Goal: Task Accomplishment & Management: Use online tool/utility

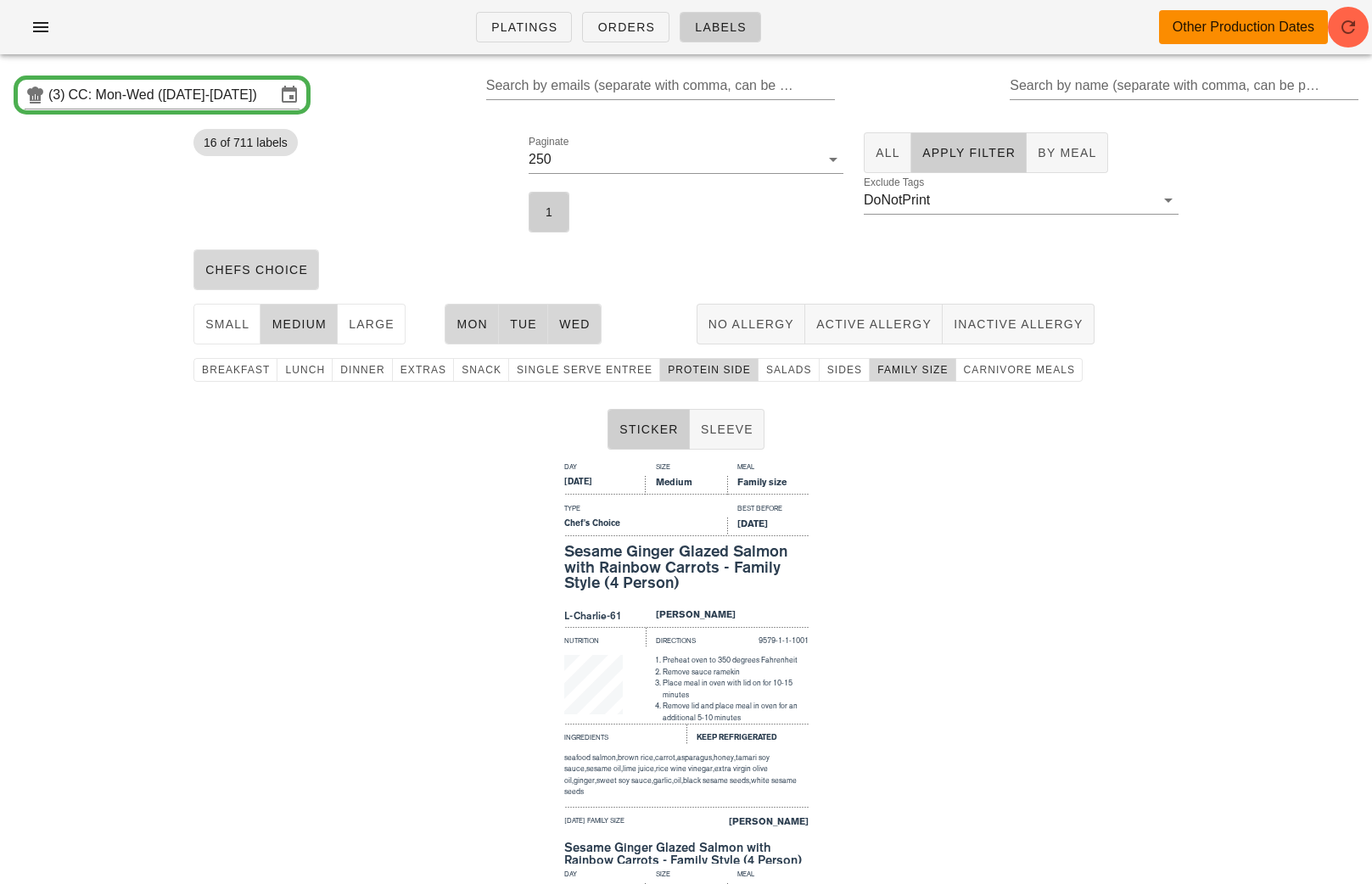
scroll to position [185, 0]
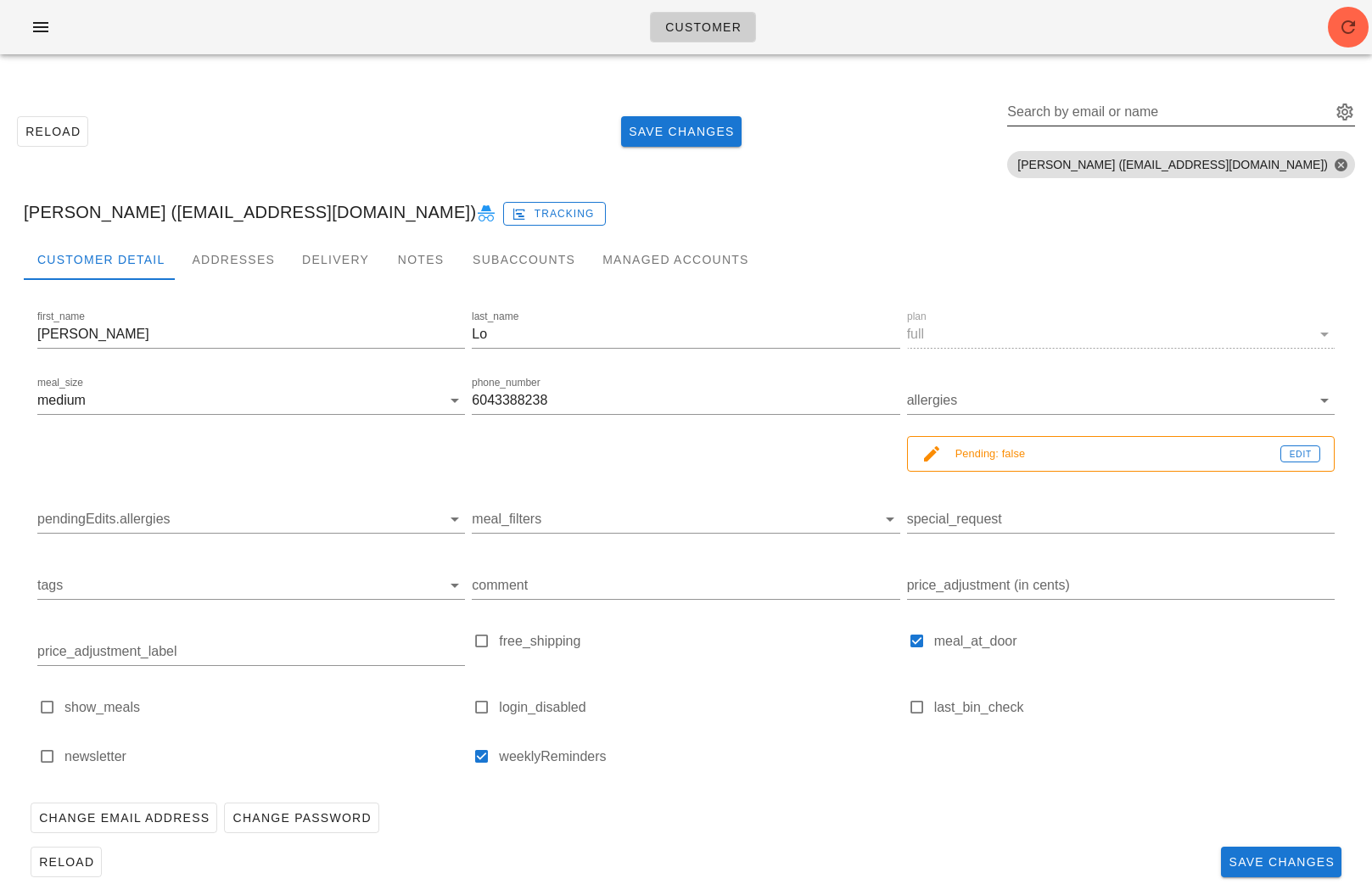
click at [1277, 110] on input "Search by email or name" at bounding box center [1167, 112] width 321 height 27
paste input "Vx5510@gmail.com"
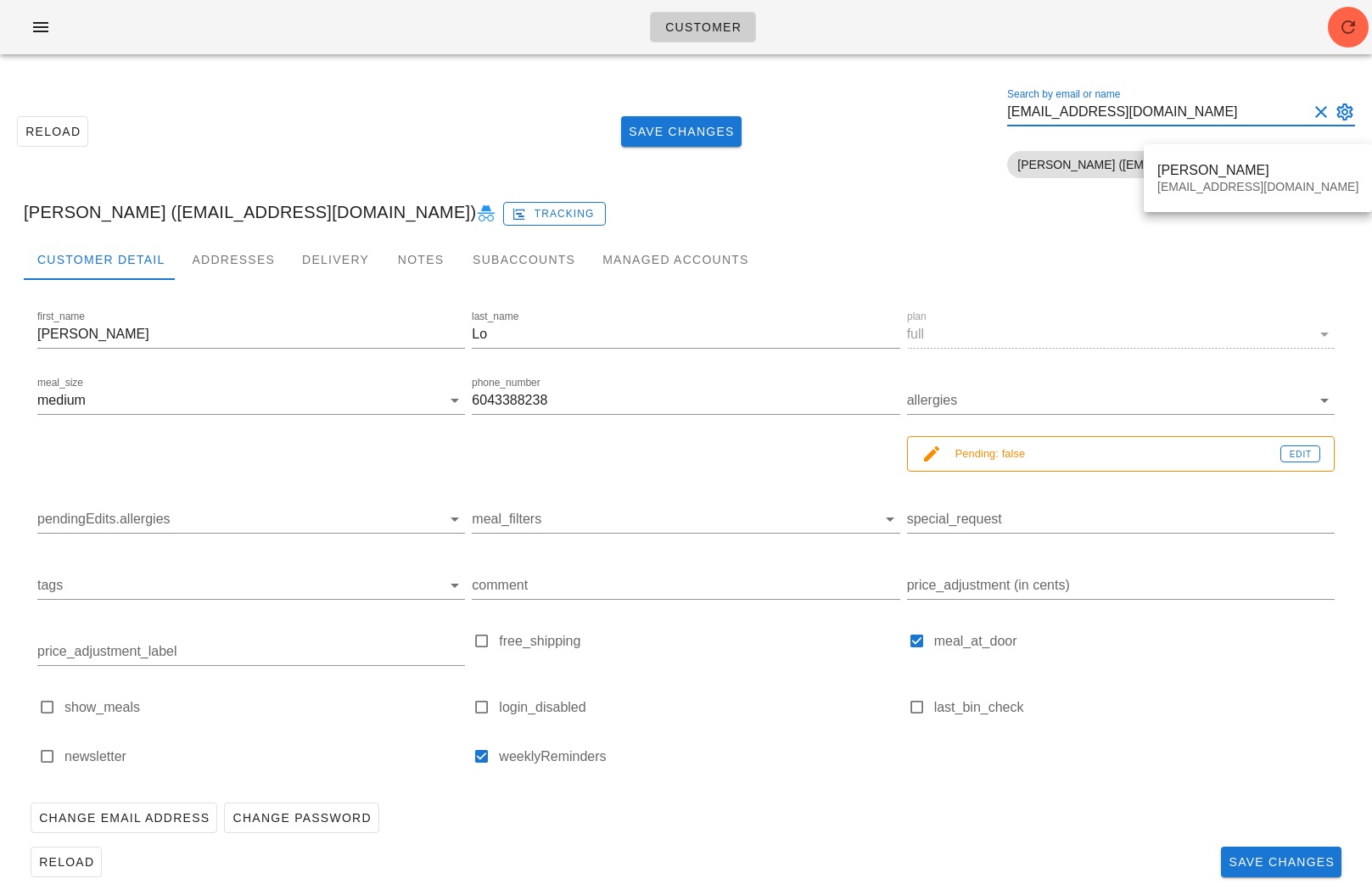
type input "Vx5510@gmail.com"
click at [1225, 159] on div "Suzanne Lo Vx5510@gmail.com" at bounding box center [1257, 178] width 201 height 52
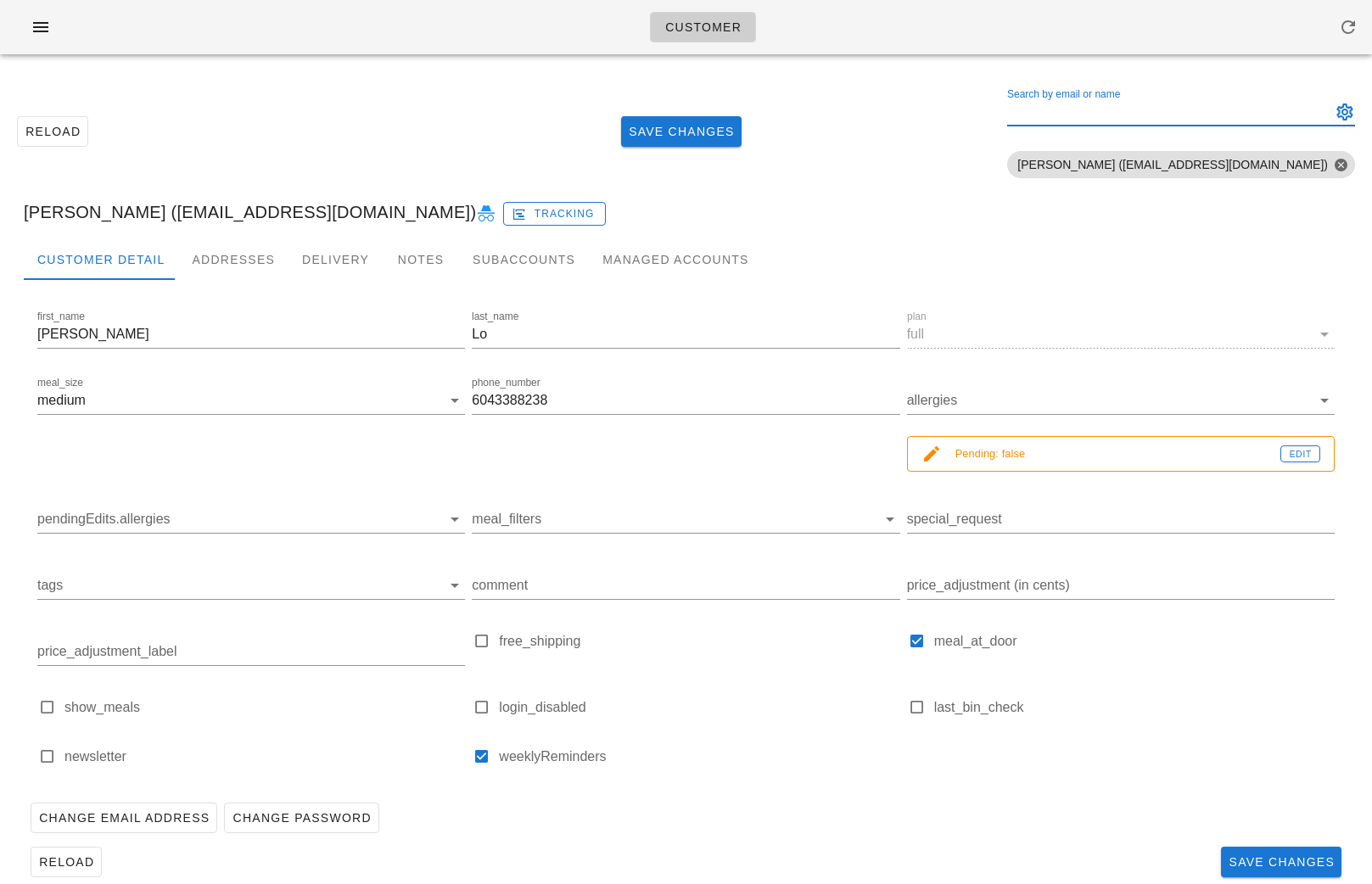
click at [1201, 99] on div "Search by email or name" at bounding box center [1167, 112] width 321 height 27
paste input "[EMAIL_ADDRESS][DOMAIN_NAME]"
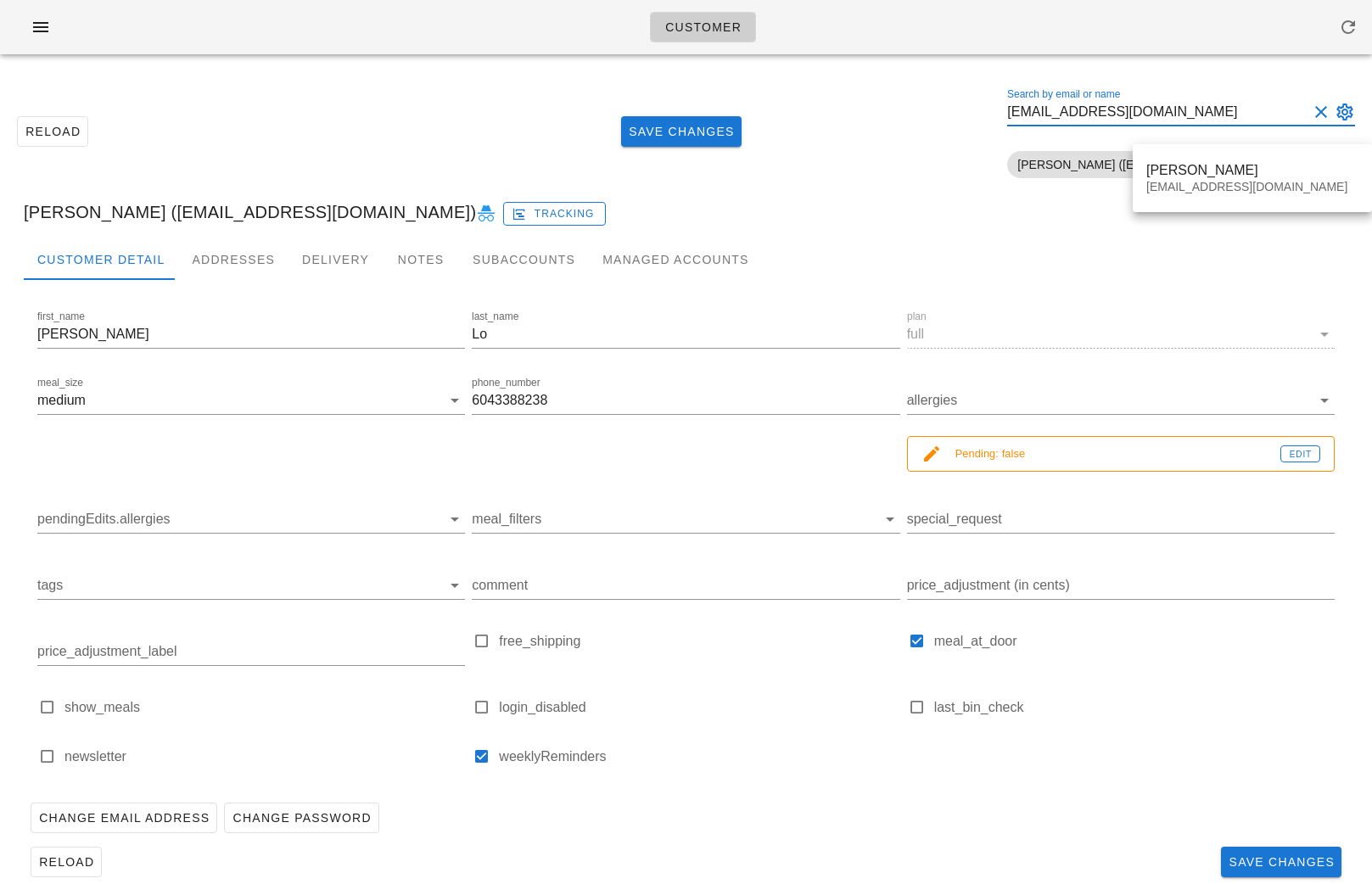
type input "[EMAIL_ADDRESS][DOMAIN_NAME]"
click at [1222, 161] on div "[PERSON_NAME] [EMAIL_ADDRESS][DOMAIN_NAME]" at bounding box center [1252, 178] width 212 height 52
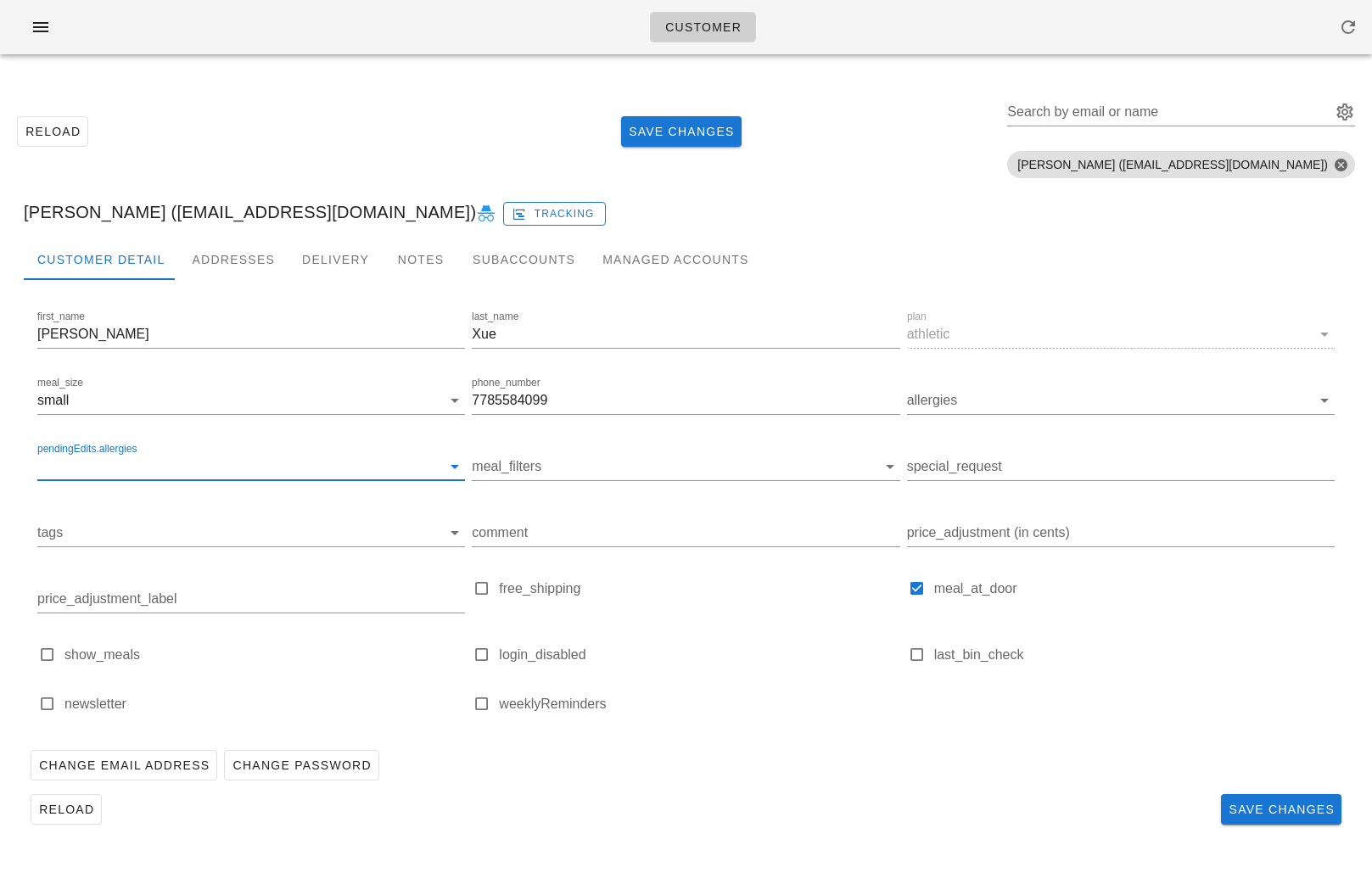
click at [156, 465] on input "pendingEdits.allergies" at bounding box center [237, 466] width 400 height 27
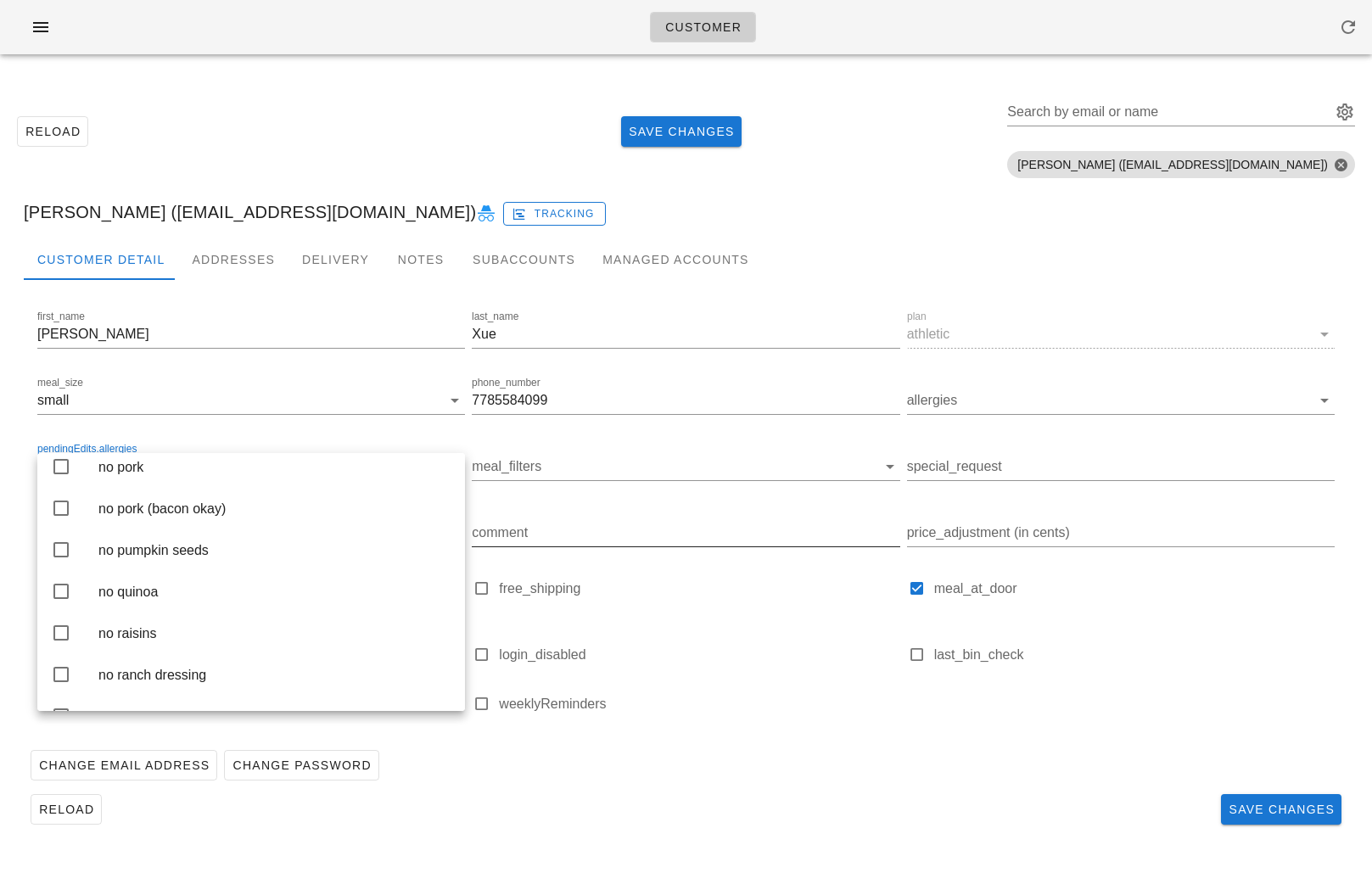
scroll to position [3092, 0]
click at [128, 473] on div "no pork" at bounding box center [275, 465] width 352 height 16
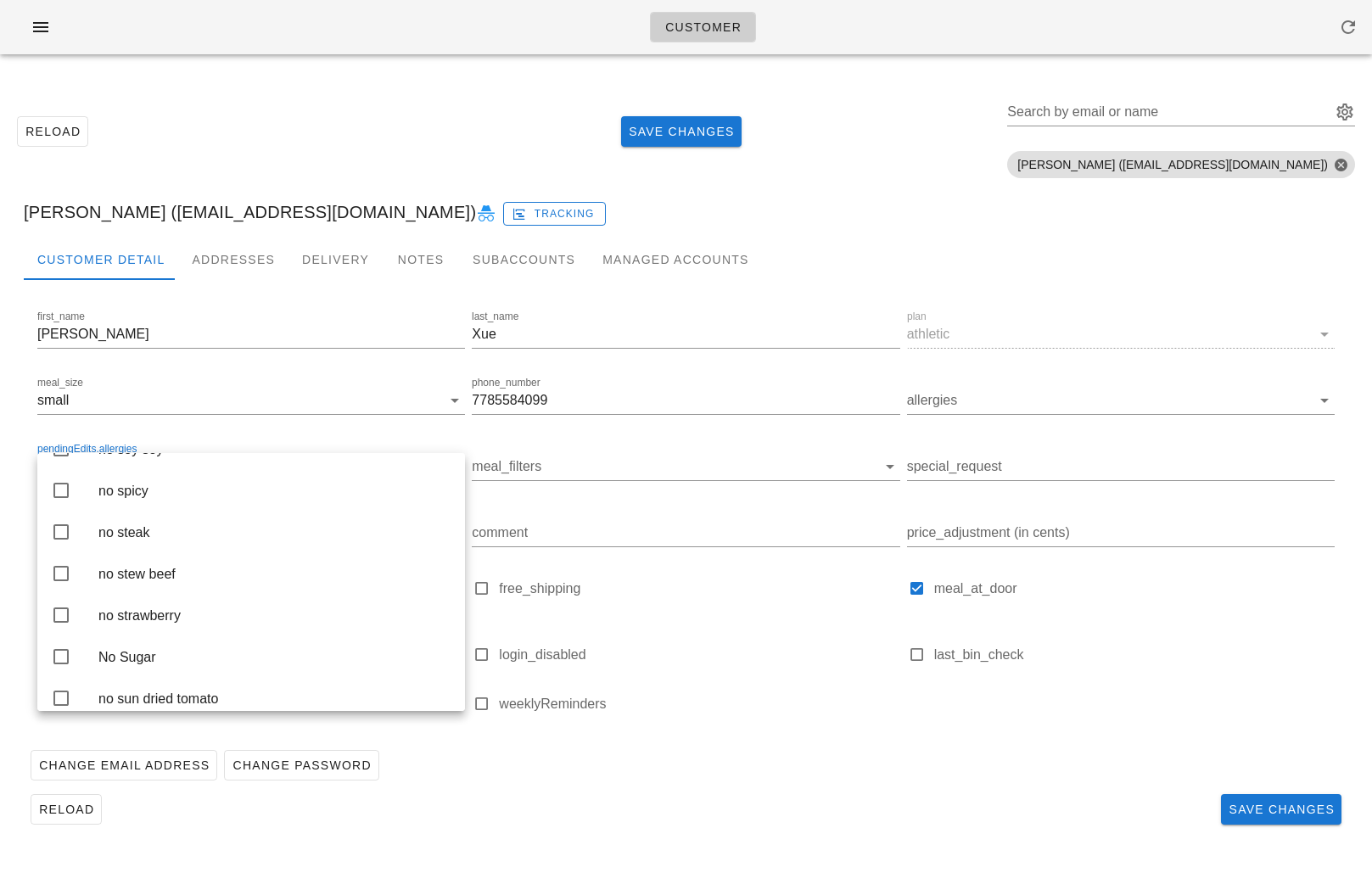
scroll to position [3965, 0]
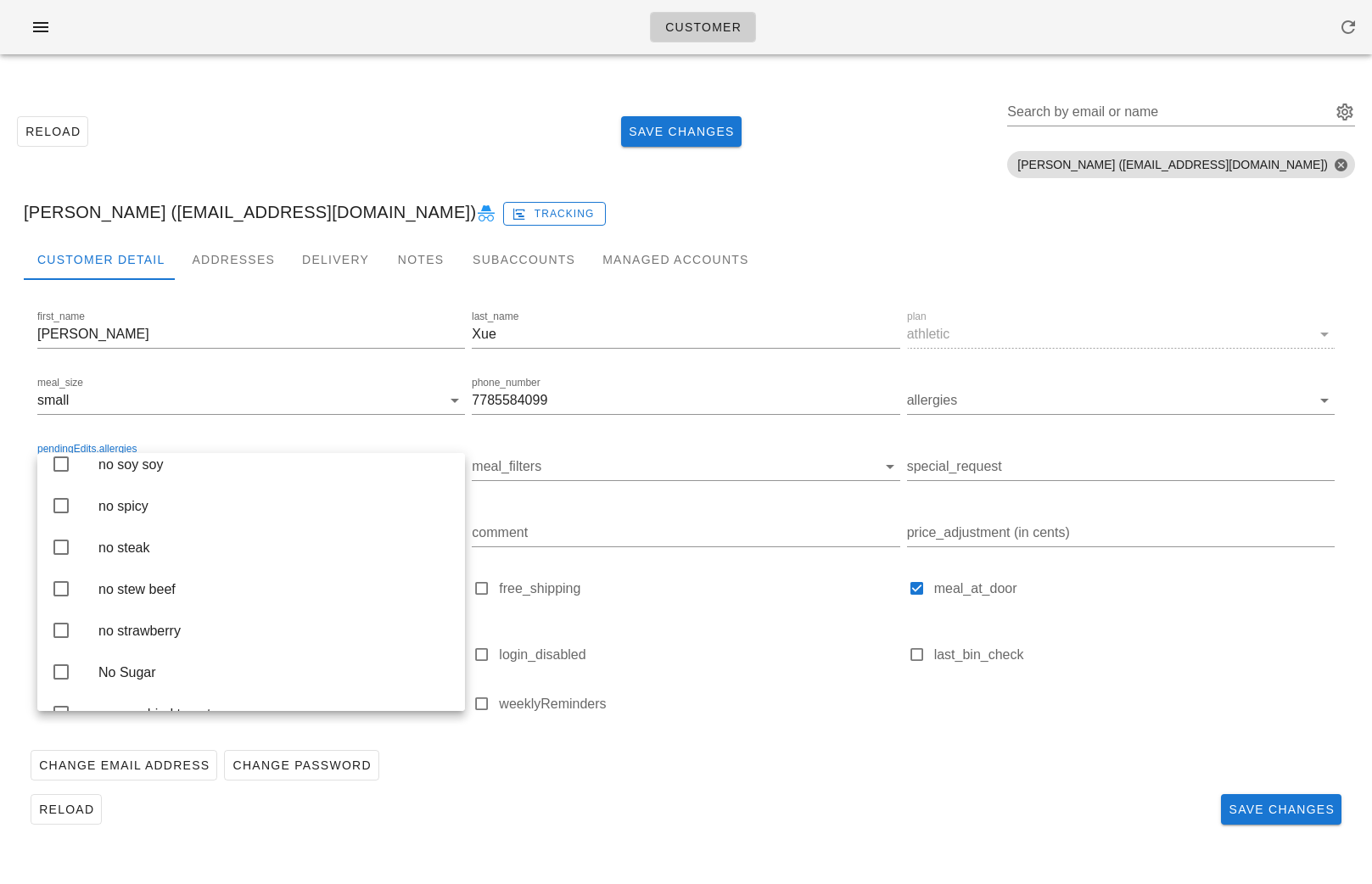
click at [146, 390] on div "no shellfish" at bounding box center [275, 381] width 352 height 16
click at [751, 697] on label "weeklyReminders" at bounding box center [699, 704] width 400 height 17
checkbox input "true"
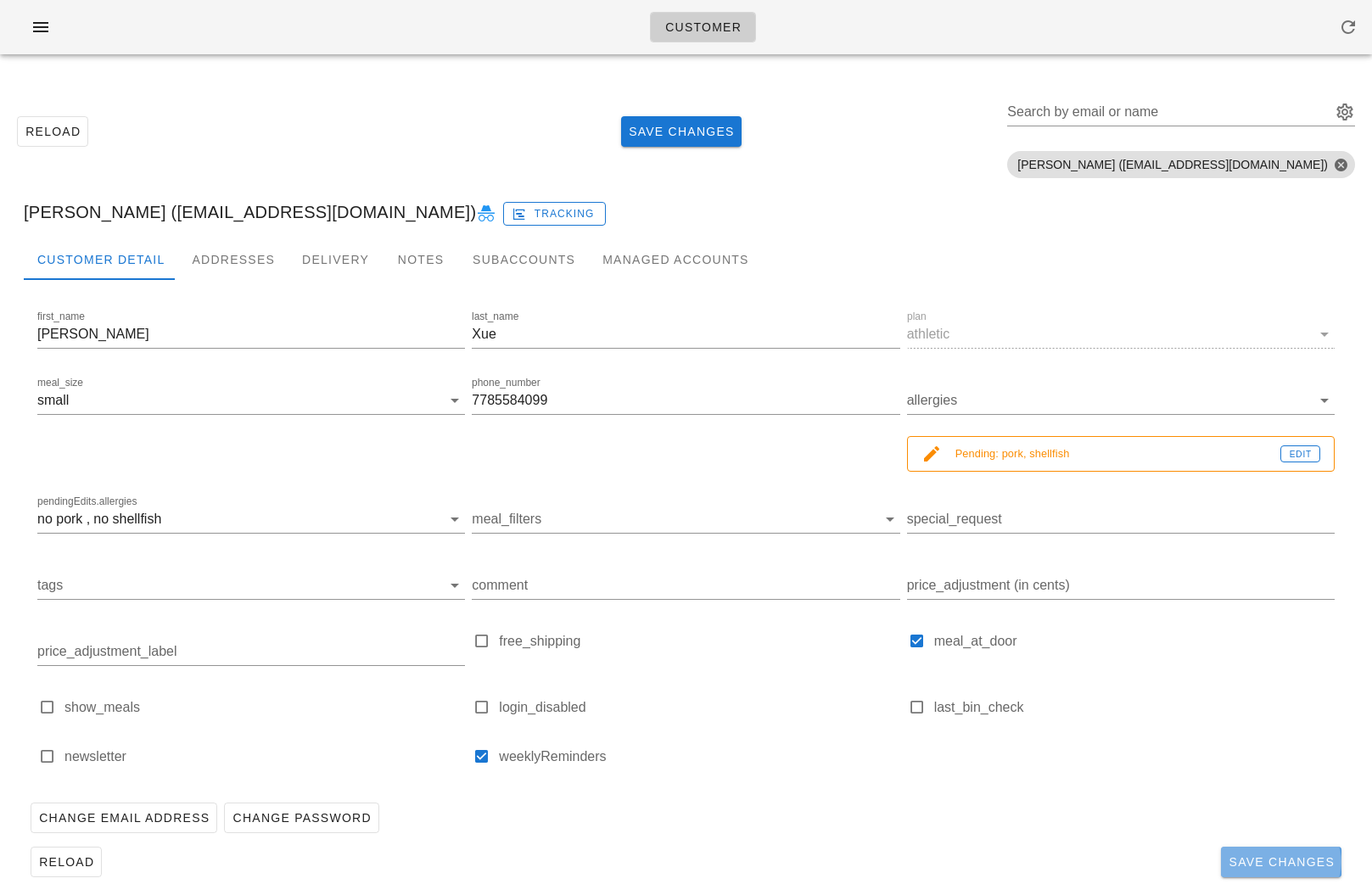
click at [1271, 876] on button "Save Changes" at bounding box center [1281, 862] width 120 height 31
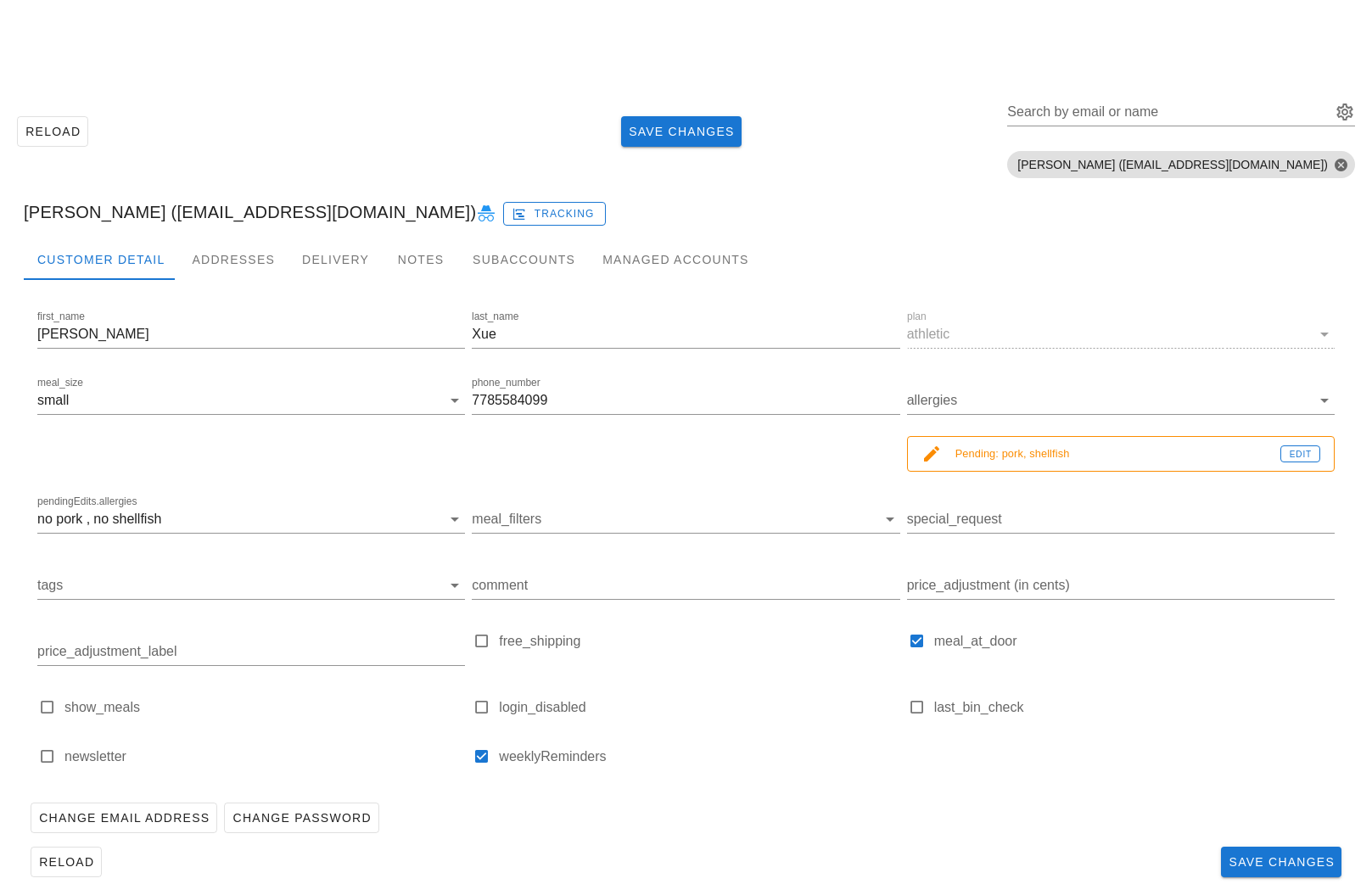
scroll to position [23, 0]
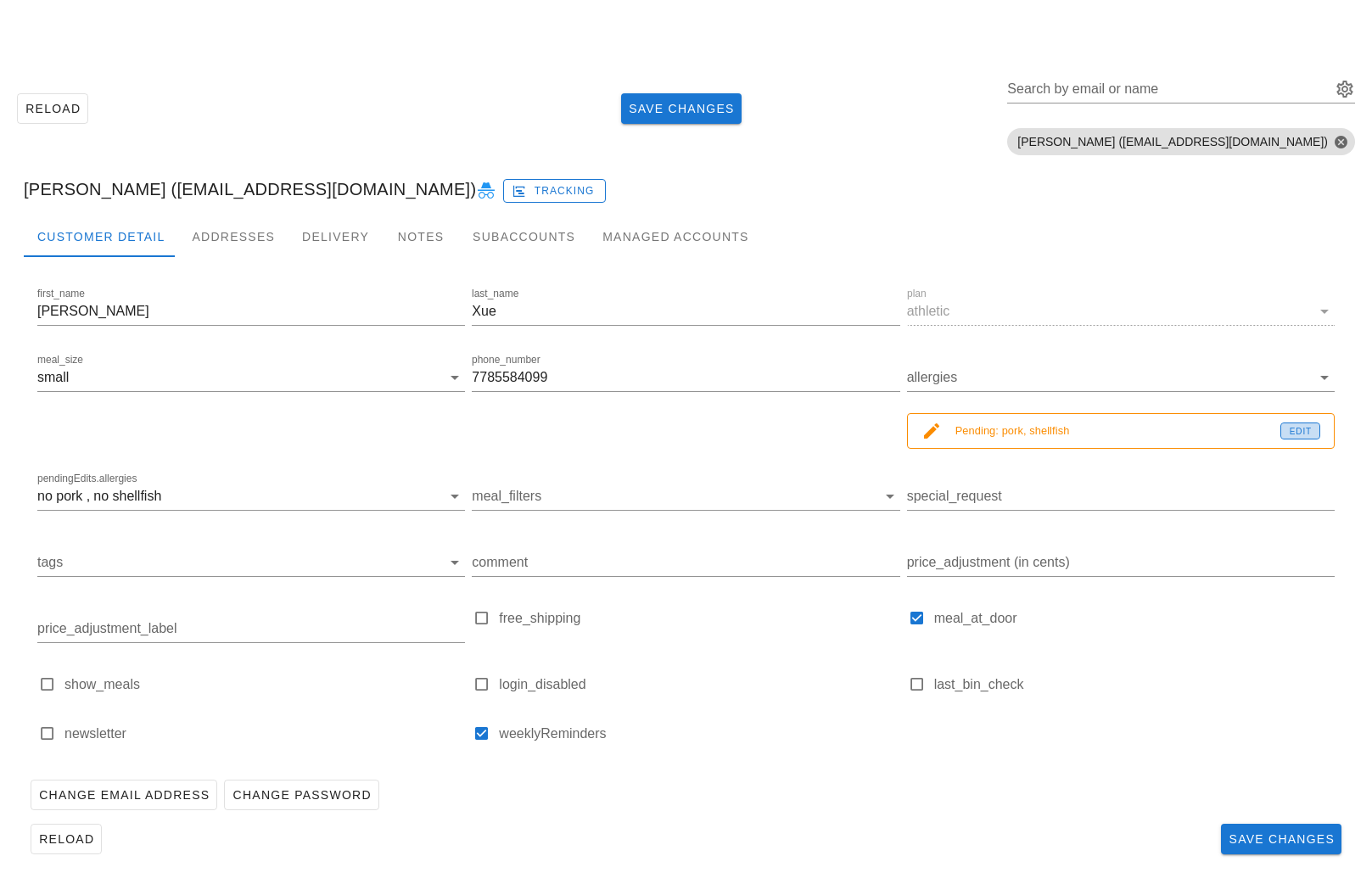
click at [1294, 427] on span "Edit" at bounding box center [1300, 431] width 23 height 9
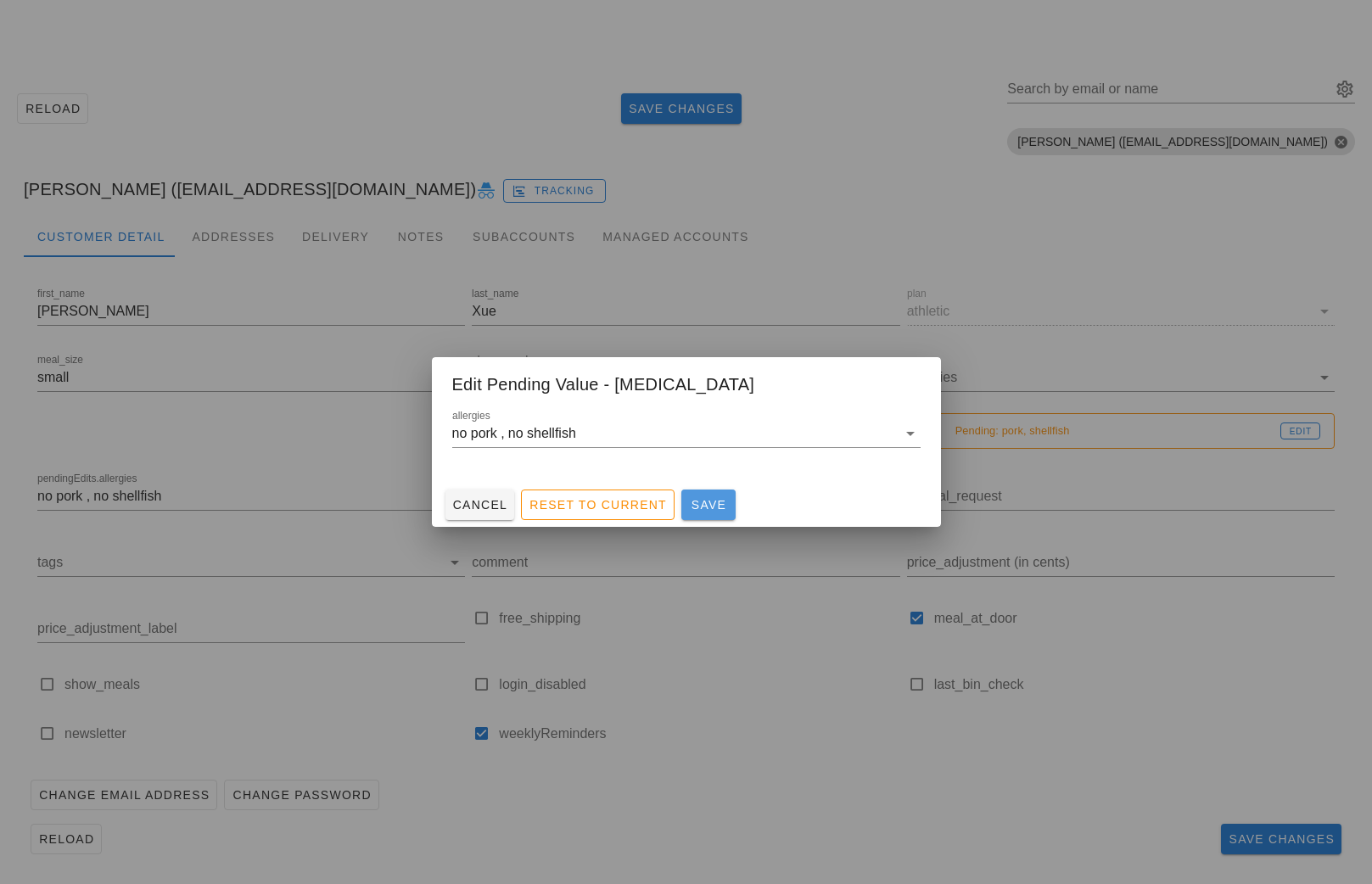
click at [706, 505] on span "Save" at bounding box center [708, 504] width 41 height 14
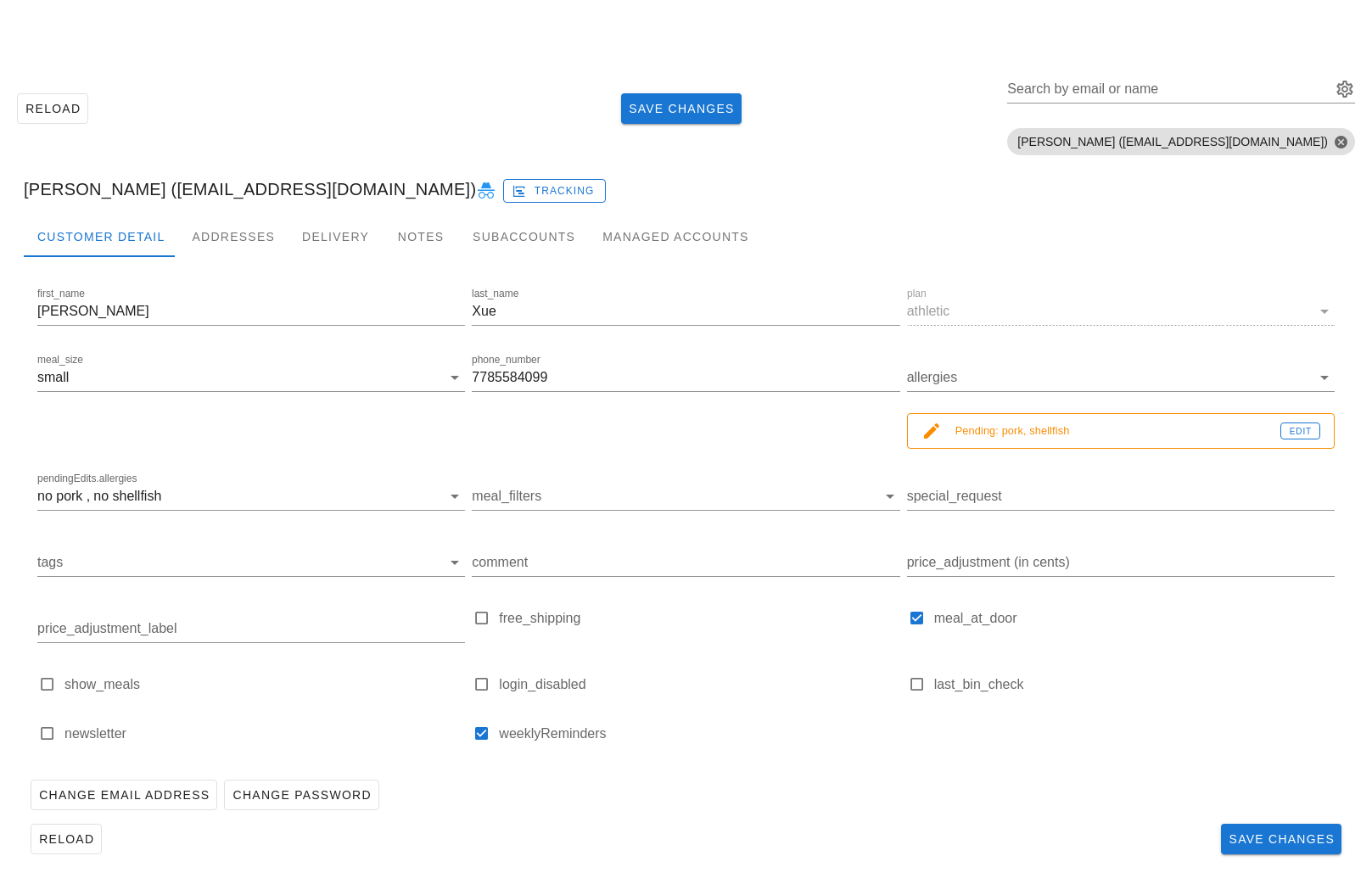
scroll to position [0, 0]
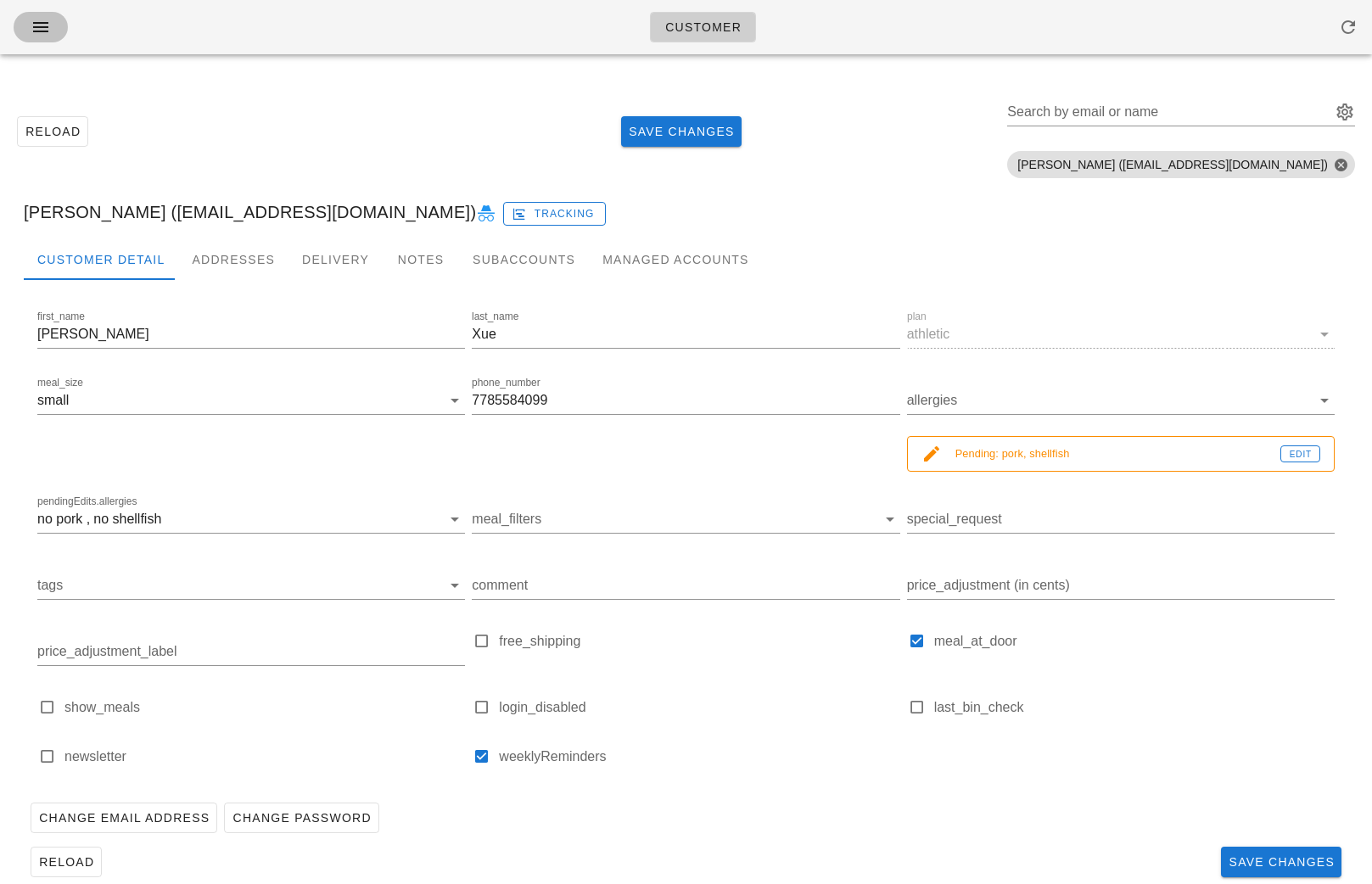
click at [28, 31] on span "button" at bounding box center [41, 27] width 27 height 21
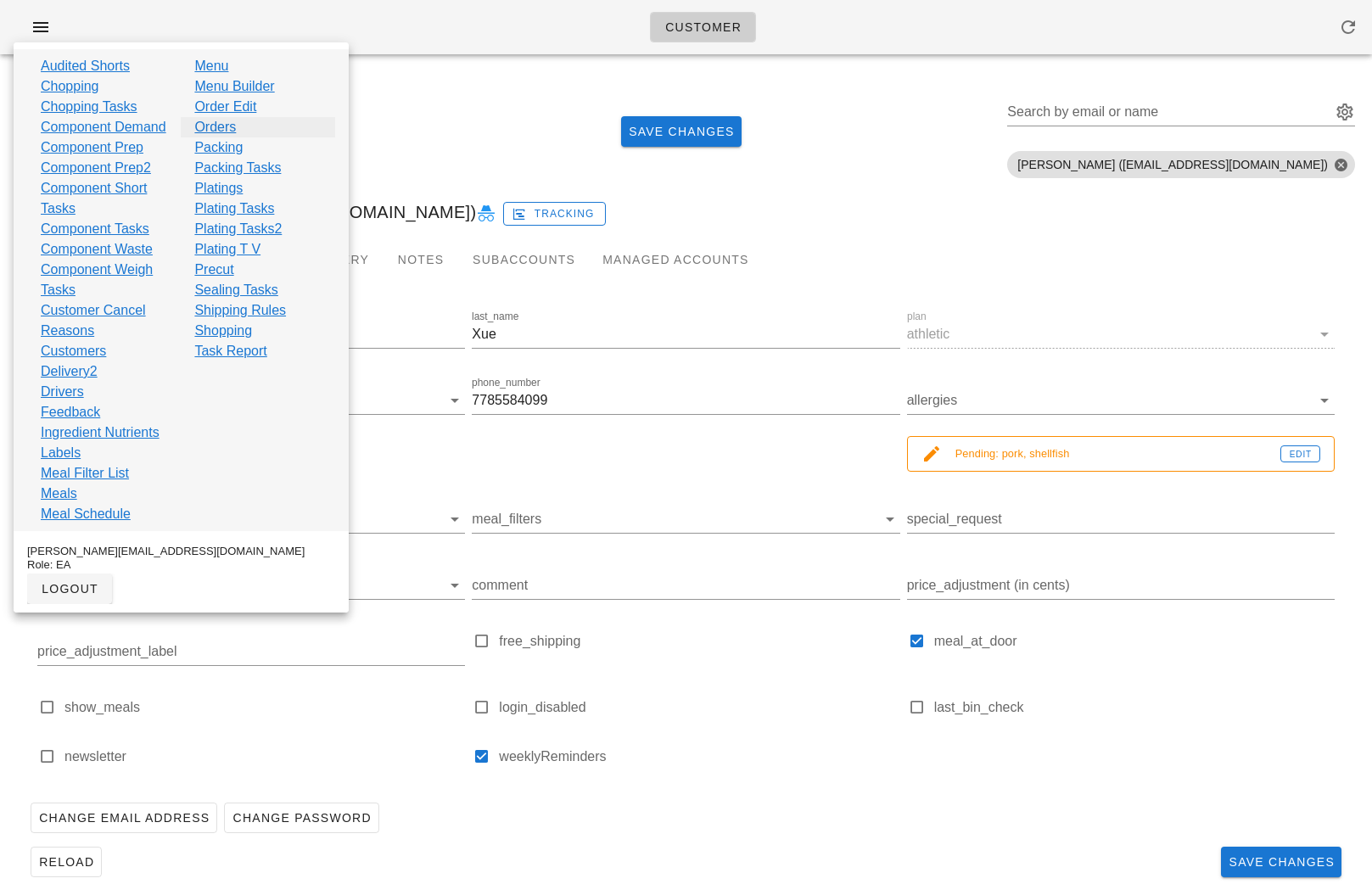
click at [221, 125] on link "Orders" at bounding box center [215, 127] width 42 height 21
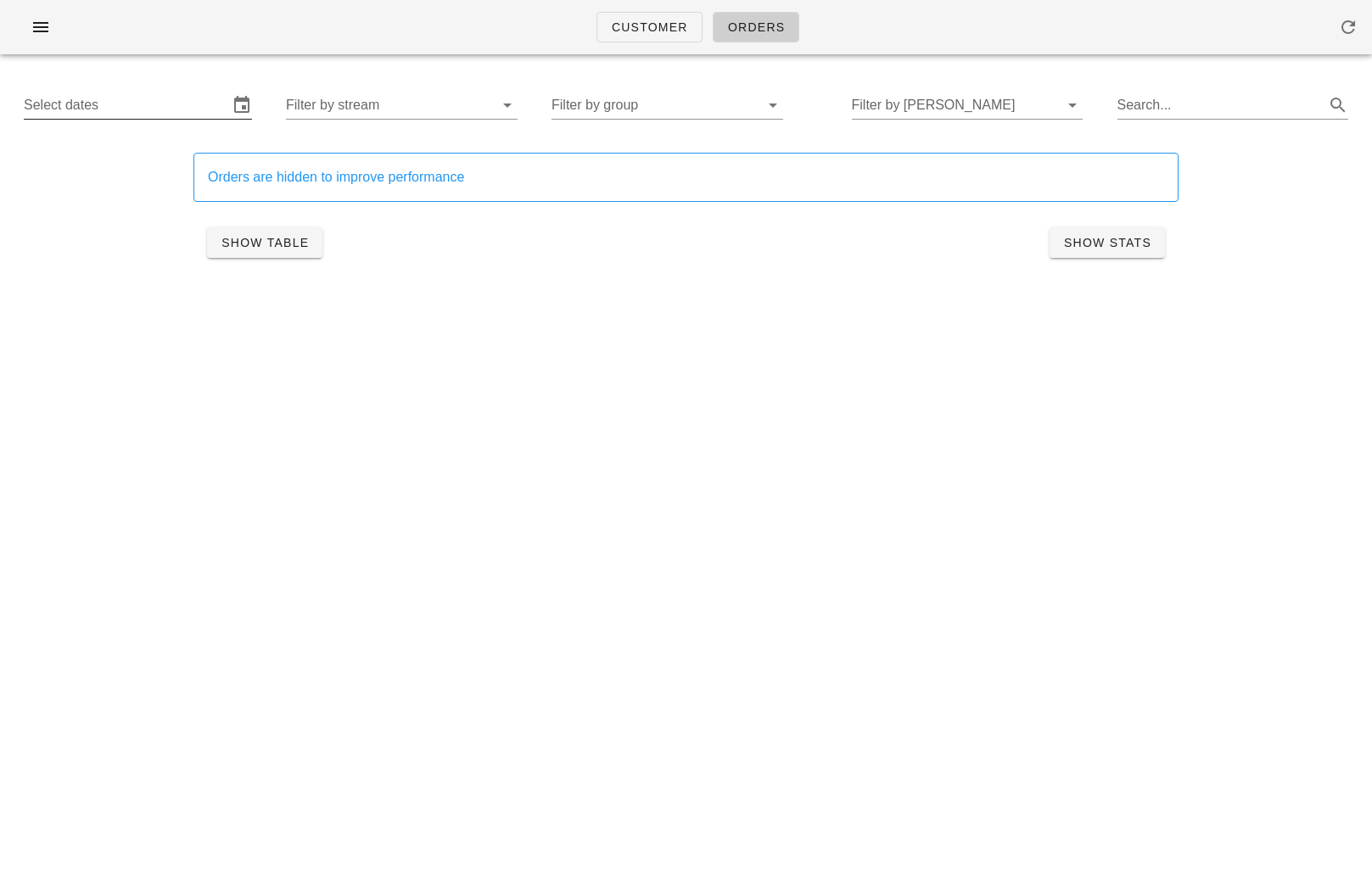
click at [173, 114] on input "Select dates" at bounding box center [126, 105] width 204 height 27
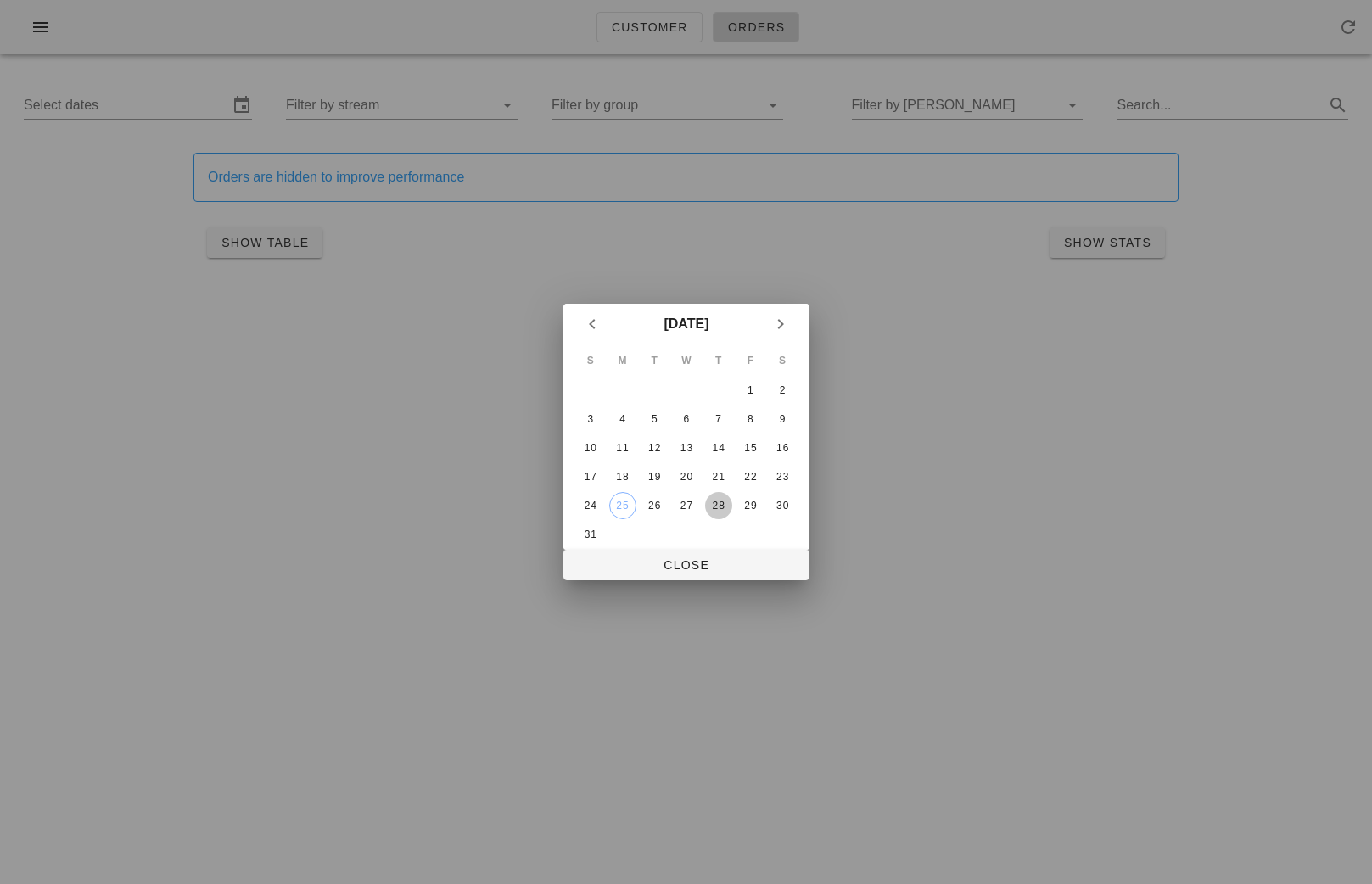
click at [709, 504] on div "28" at bounding box center [718, 505] width 27 height 12
click at [781, 509] on div "30" at bounding box center [782, 505] width 27 height 12
click at [741, 559] on span "Close" at bounding box center [686, 565] width 219 height 14
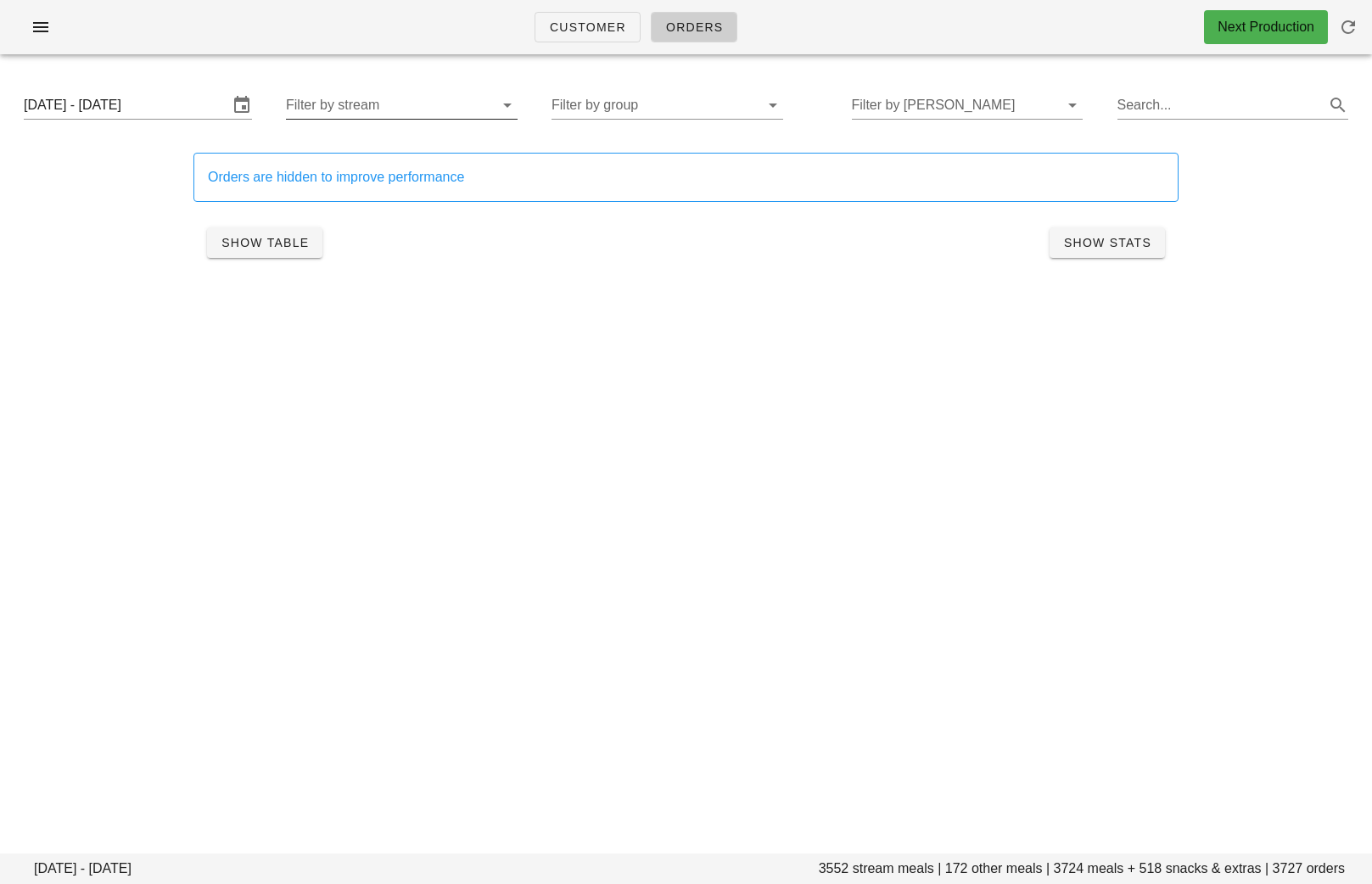
click at [343, 96] on input "Filter by stream" at bounding box center [388, 105] width 204 height 27
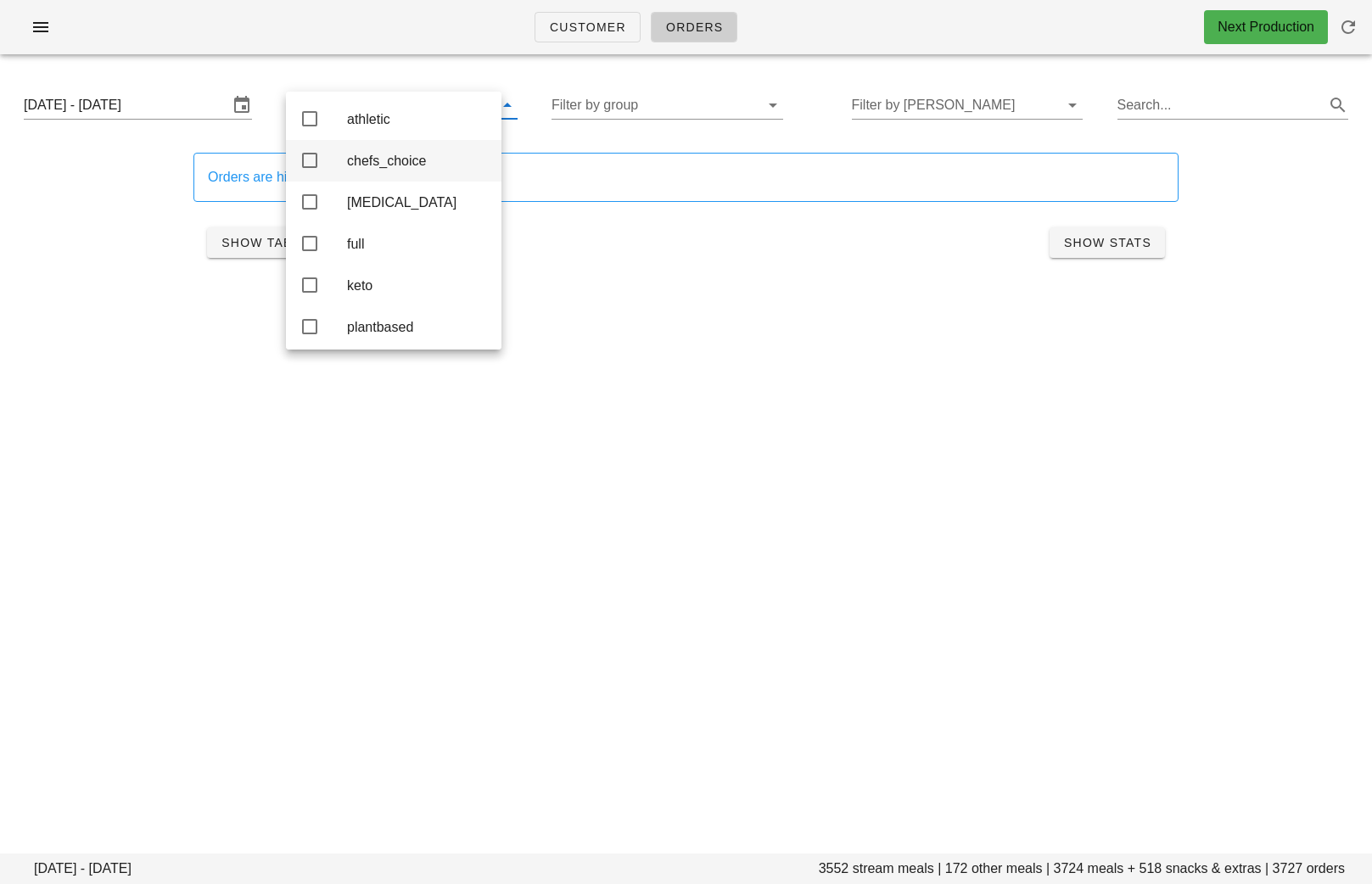
click at [362, 160] on div "chefs_choice" at bounding box center [418, 161] width 141 height 16
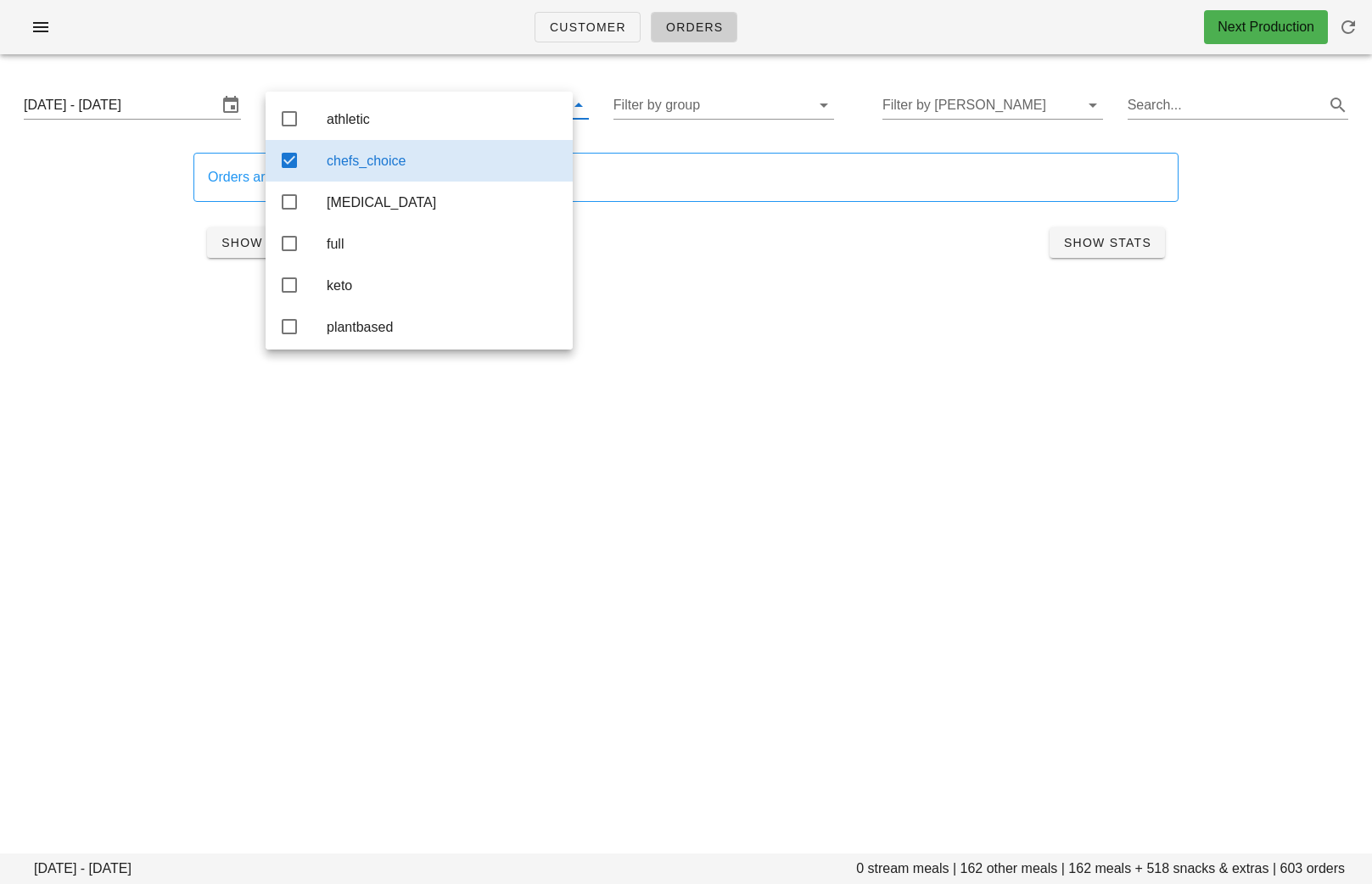
click at [767, 345] on div "Customer Orders Next Production [DATE] - [DATE] 0 stream meals | 162 other meal…" at bounding box center [686, 442] width 1372 height 884
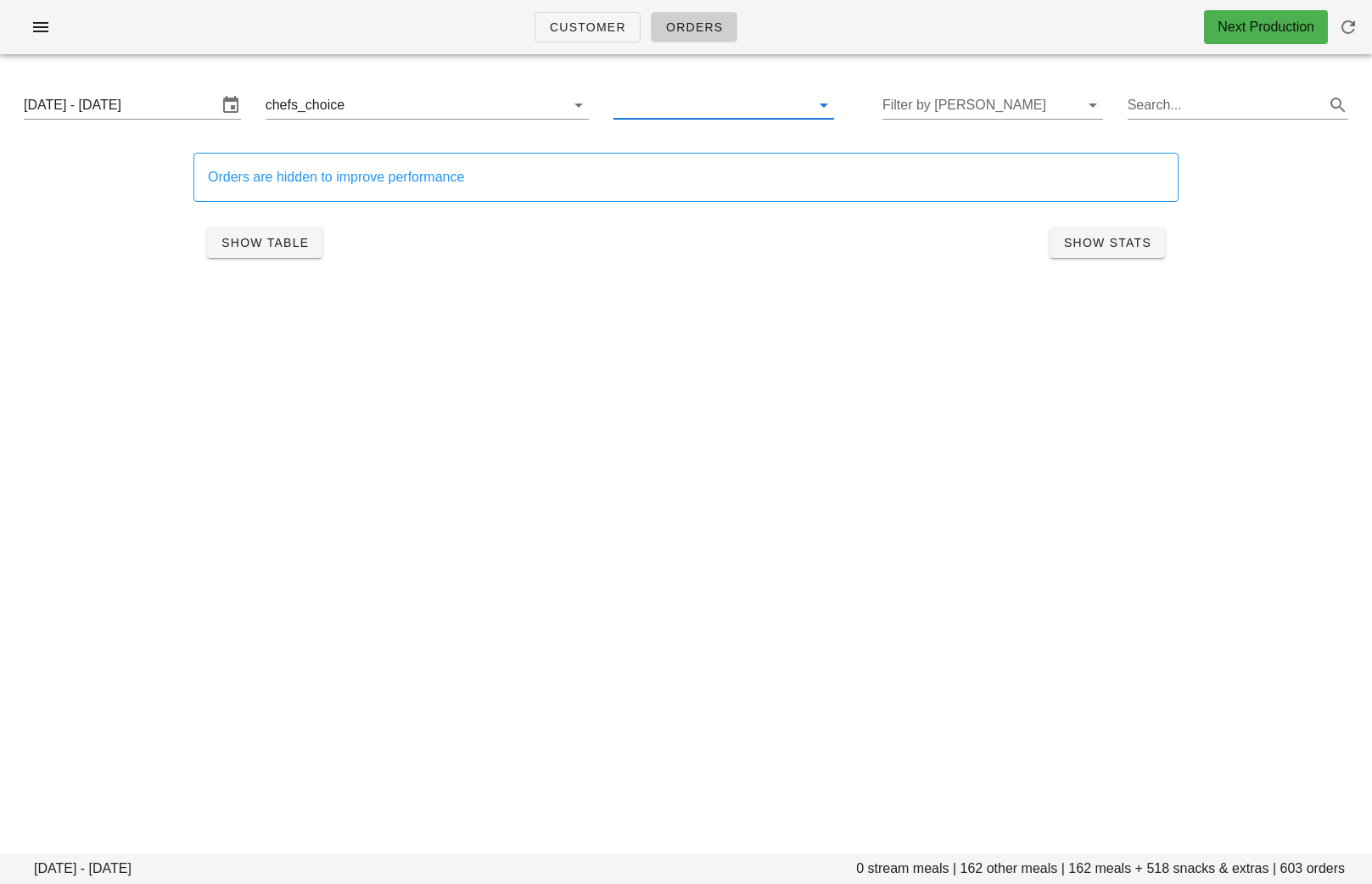
click at [750, 101] on input "text" at bounding box center [710, 105] width 193 height 27
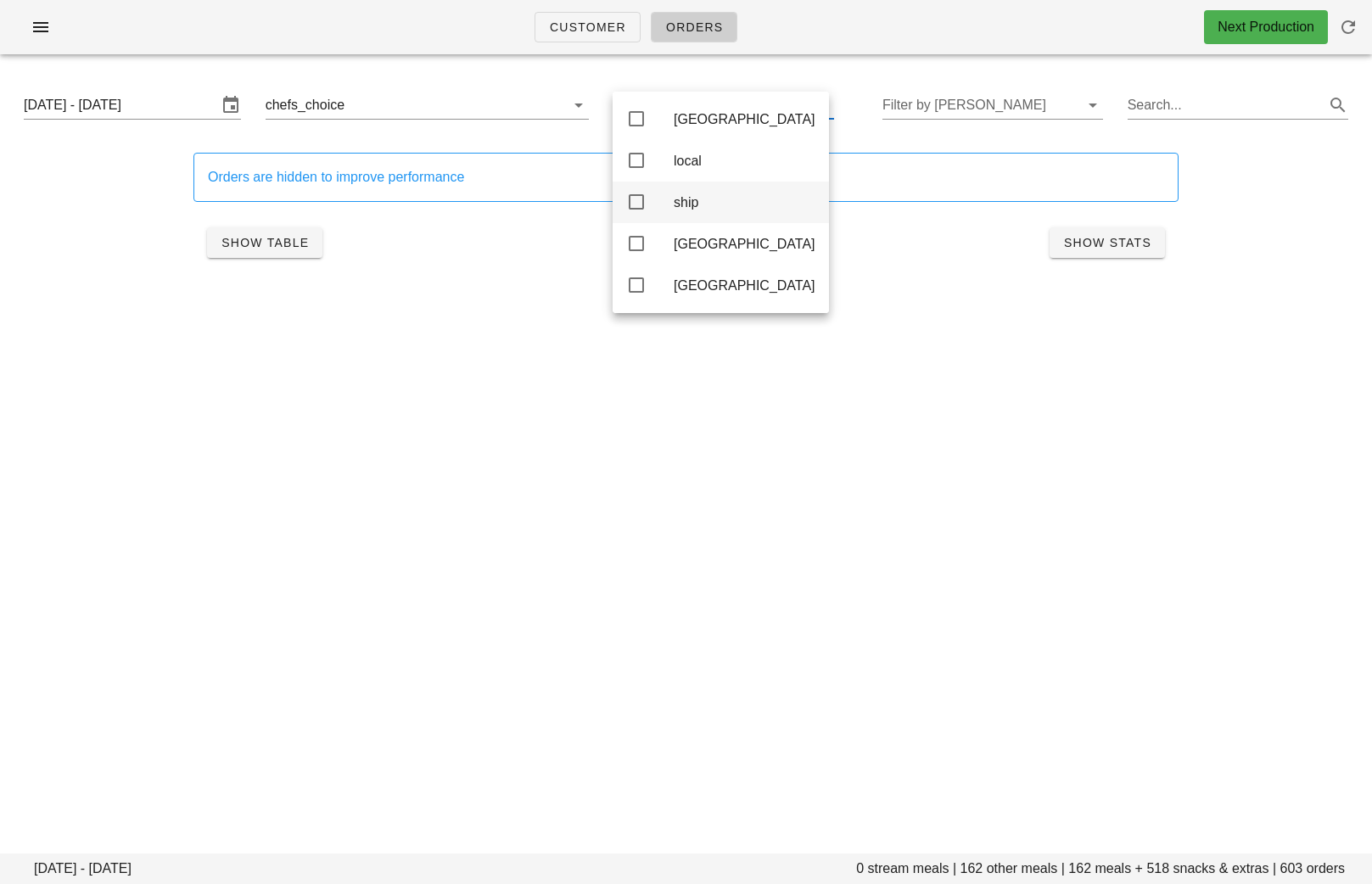
click at [707, 204] on div "ship" at bounding box center [744, 202] width 142 height 16
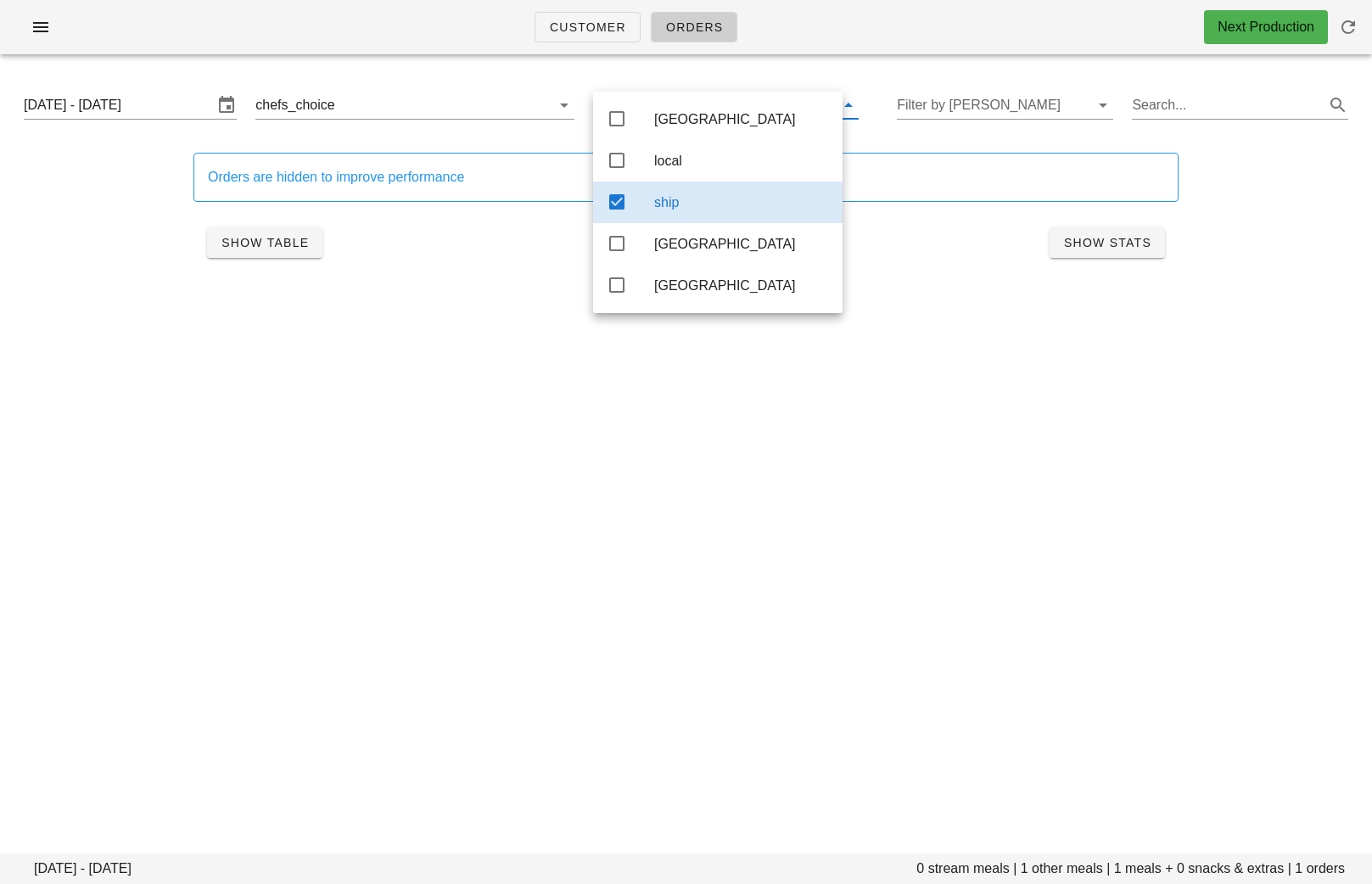
click at [739, 436] on div "Customer Orders Next Production [DATE] - [DATE] 0 stream meals | 1 other meals …" at bounding box center [686, 442] width 1372 height 884
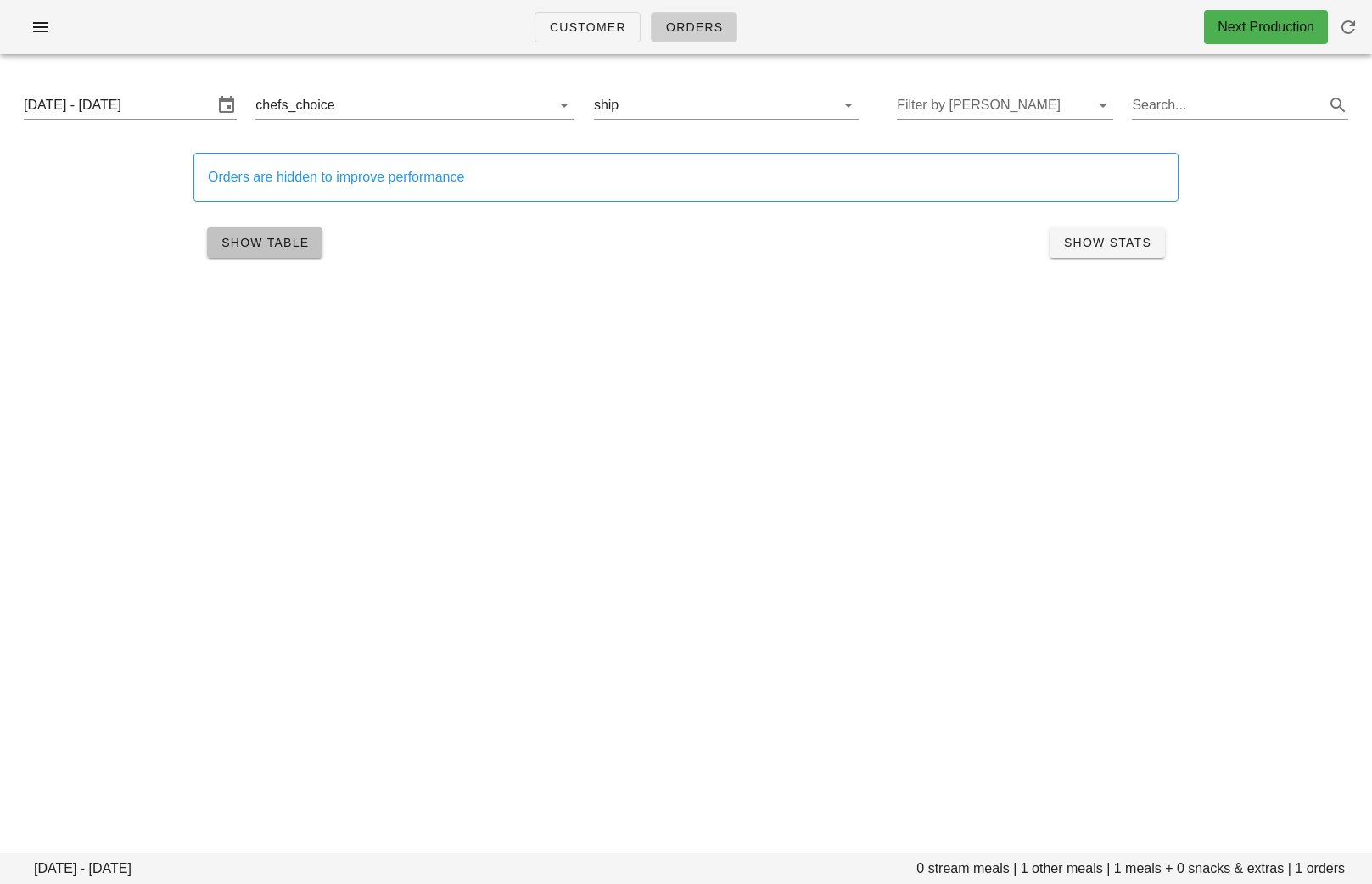
click at [236, 230] on button "Show Table" at bounding box center [265, 243] width 116 height 31
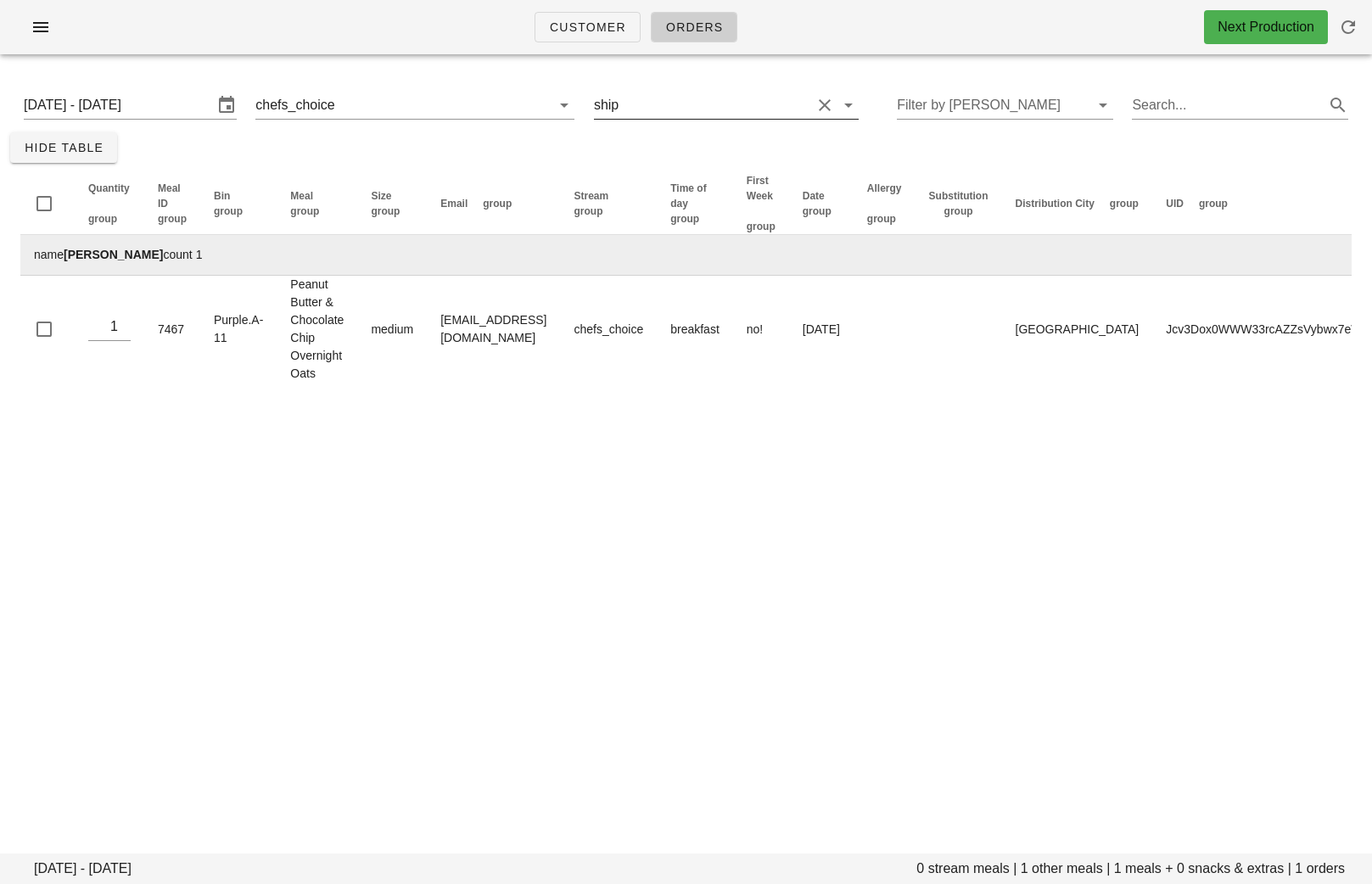
click at [647, 110] on input "text" at bounding box center [716, 105] width 189 height 27
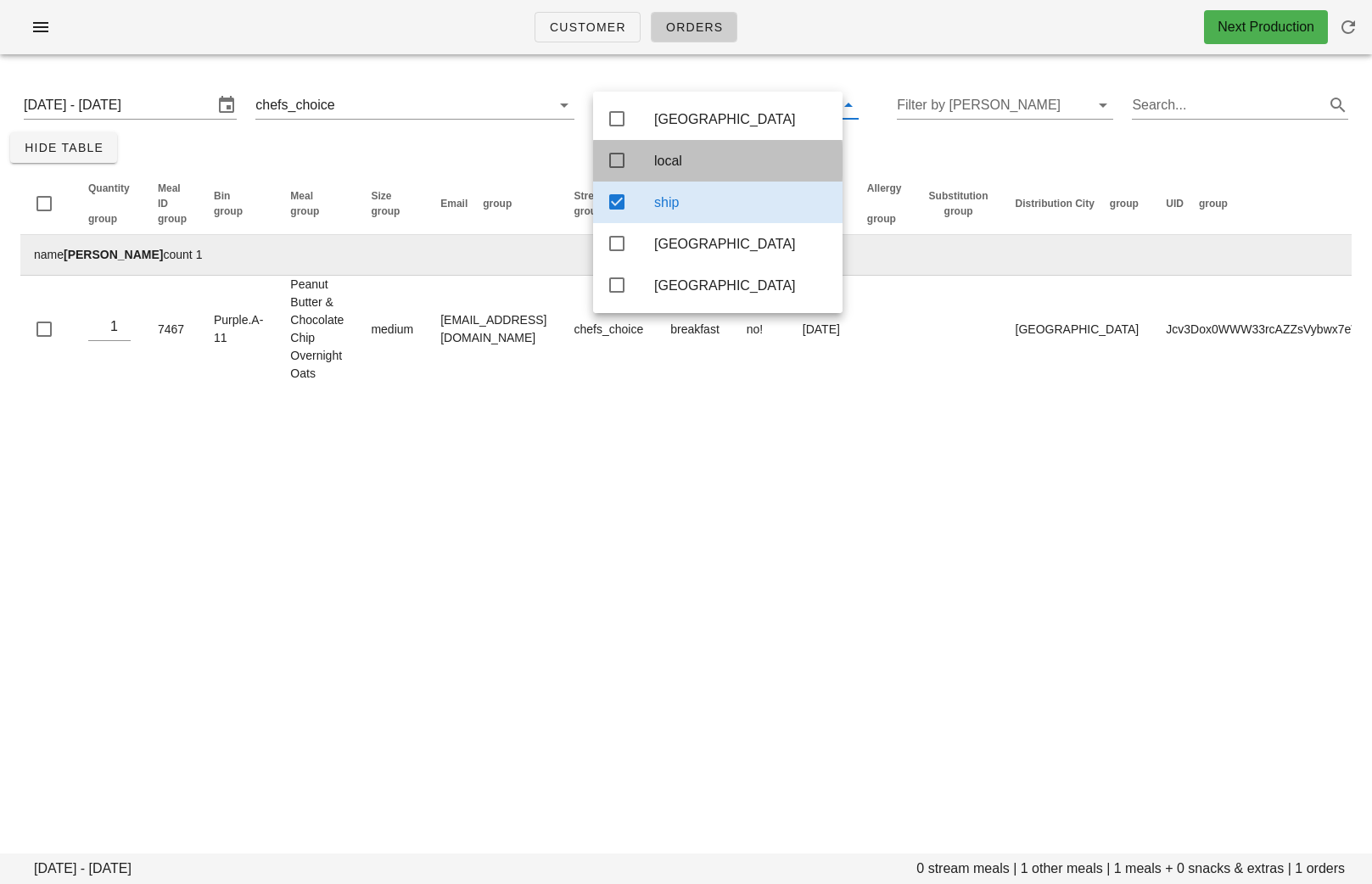
click at [634, 164] on div "local" at bounding box center [718, 161] width 249 height 42
click at [624, 203] on icon at bounding box center [616, 202] width 21 height 21
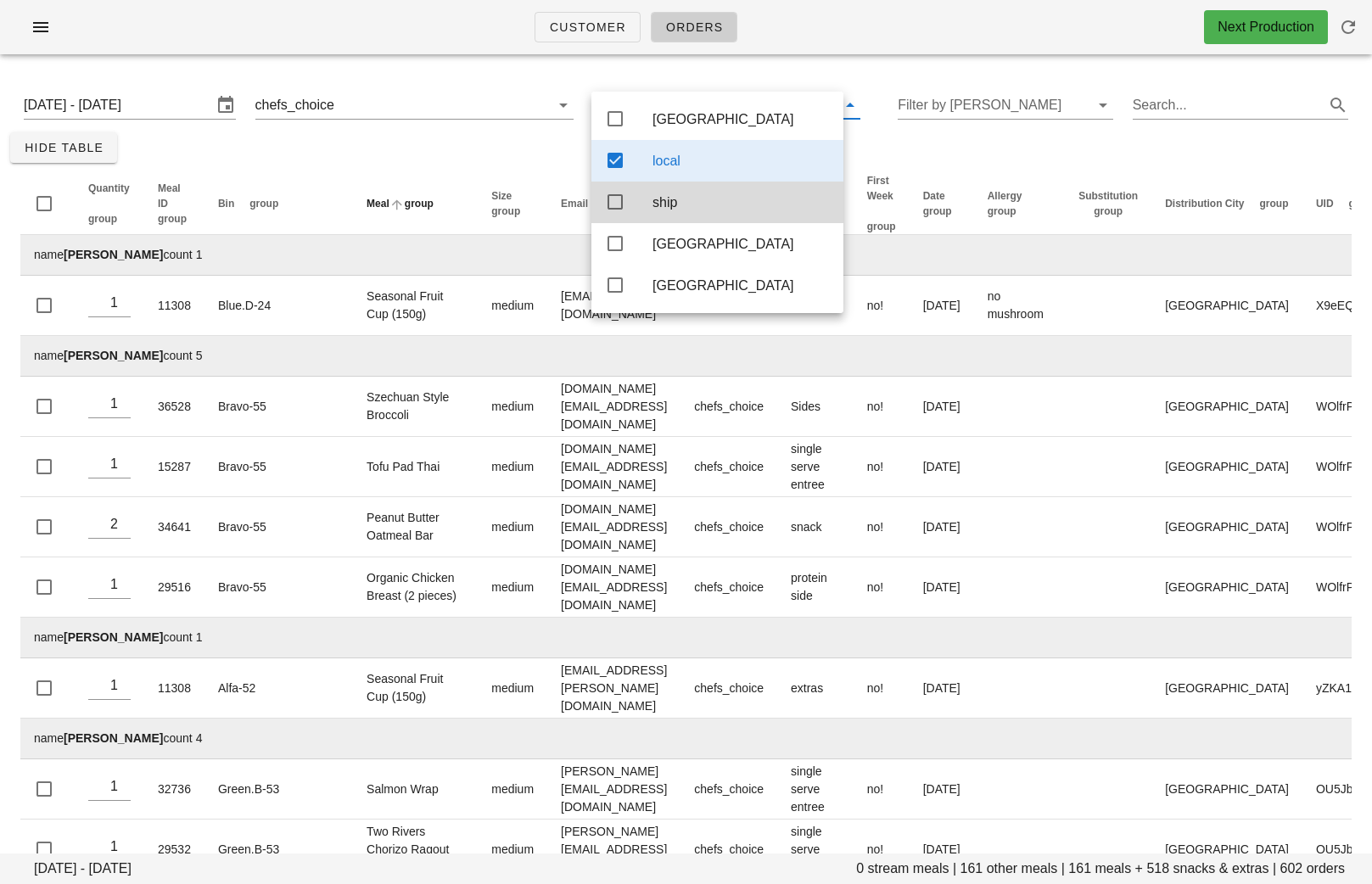
click at [405, 206] on span "group" at bounding box center [419, 203] width 29 height 12
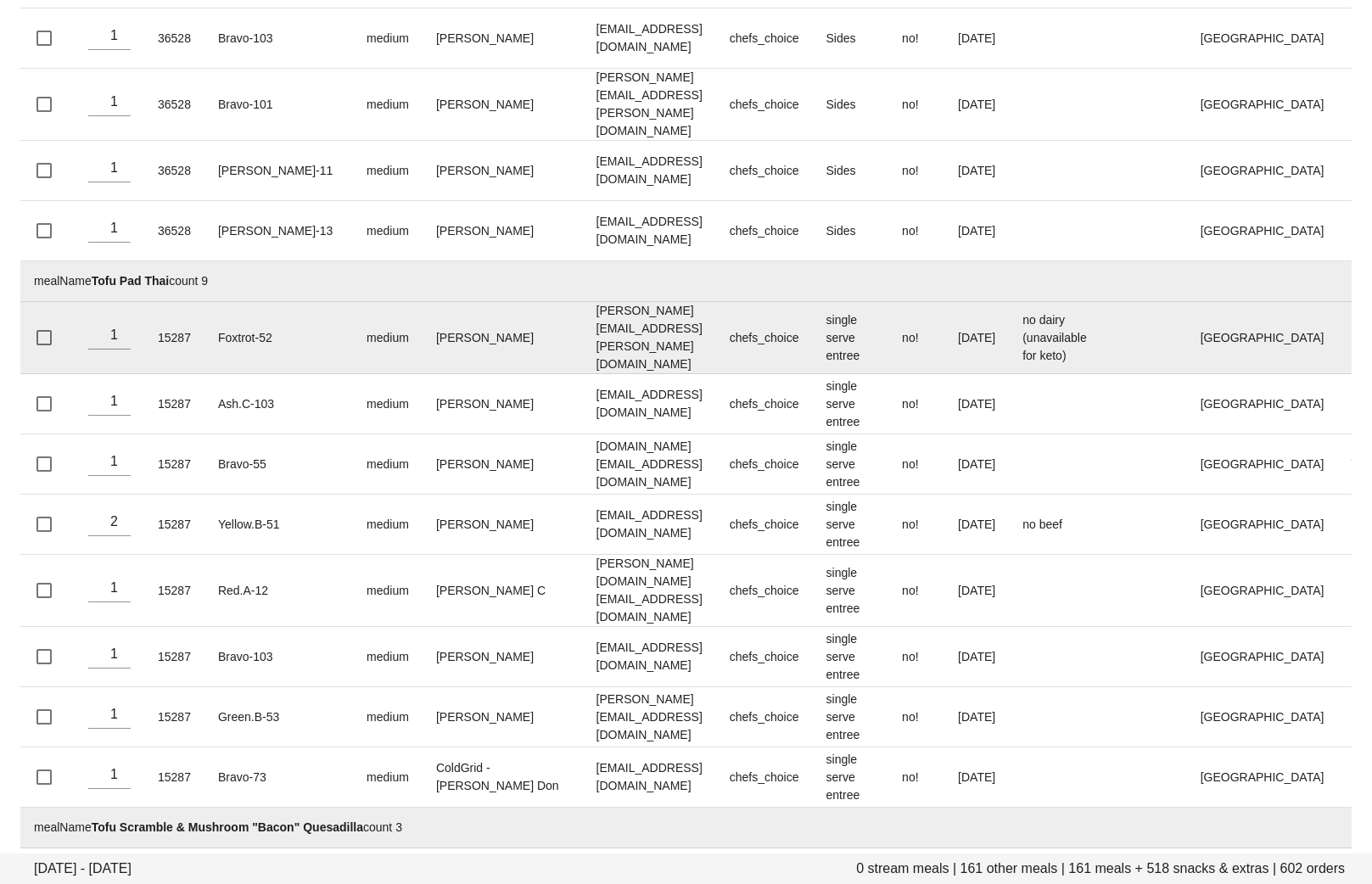
scroll to position [36808, 0]
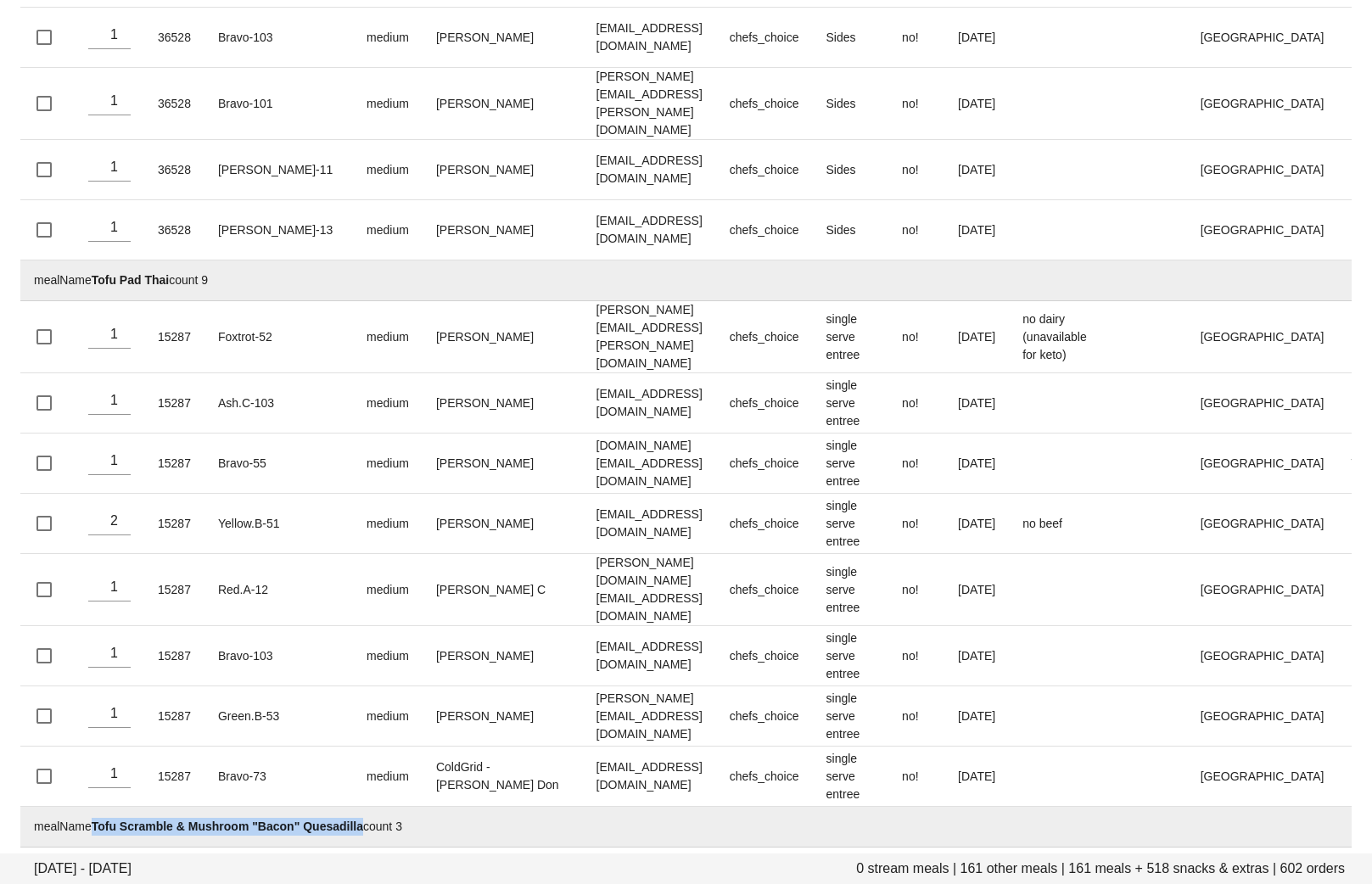
drag, startPoint x: 359, startPoint y: 207, endPoint x: 97, endPoint y: 202, distance: 262.0
click at [97, 807] on td "mealName Tofu Scramble & Mushroom "Bacon" Quesadilla count 3" at bounding box center [801, 827] width 1560 height 41
copy strong "Tofu Scramble & Mushroom "Bacon" Quesadilla"
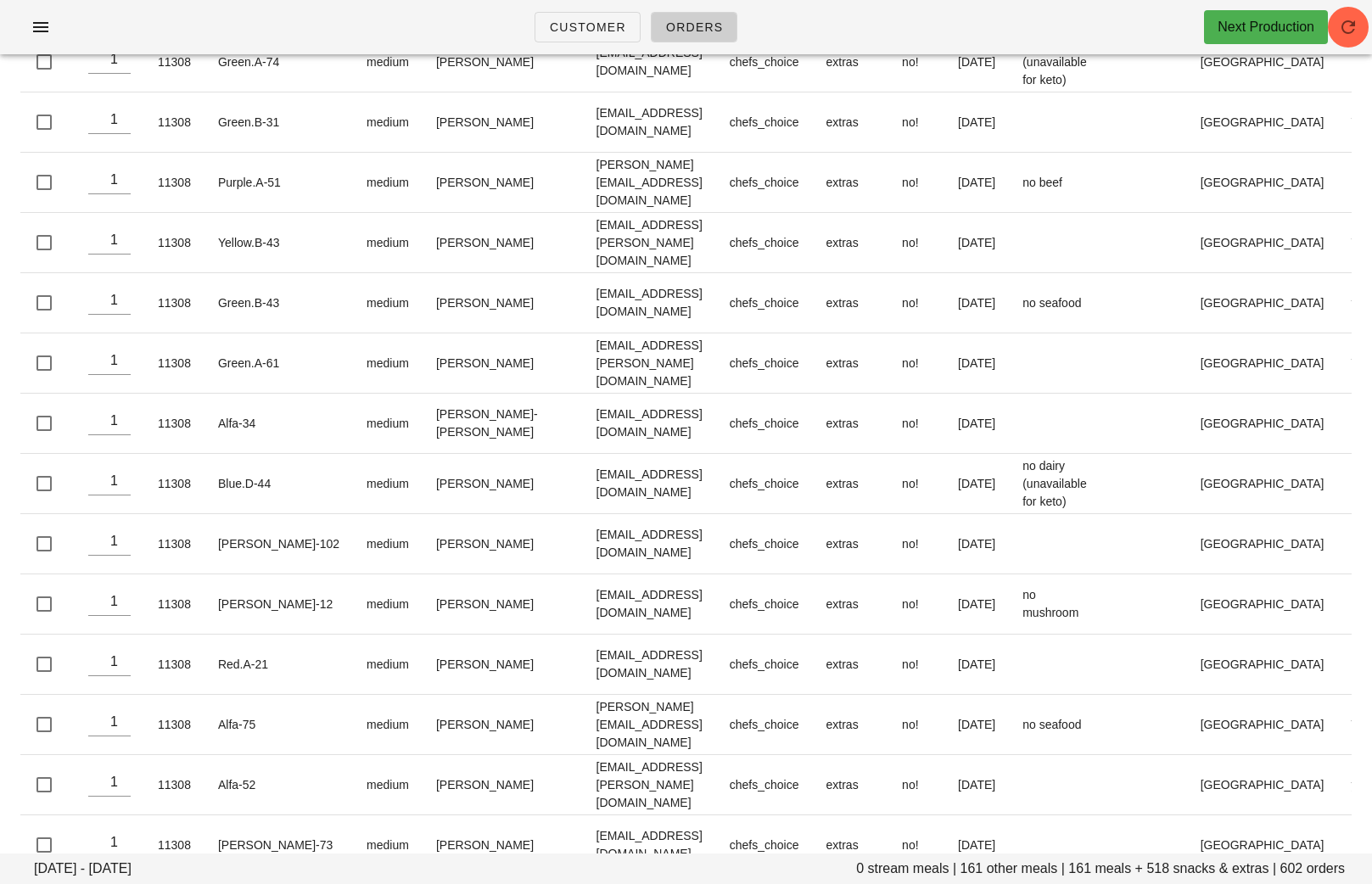
scroll to position [34247, 0]
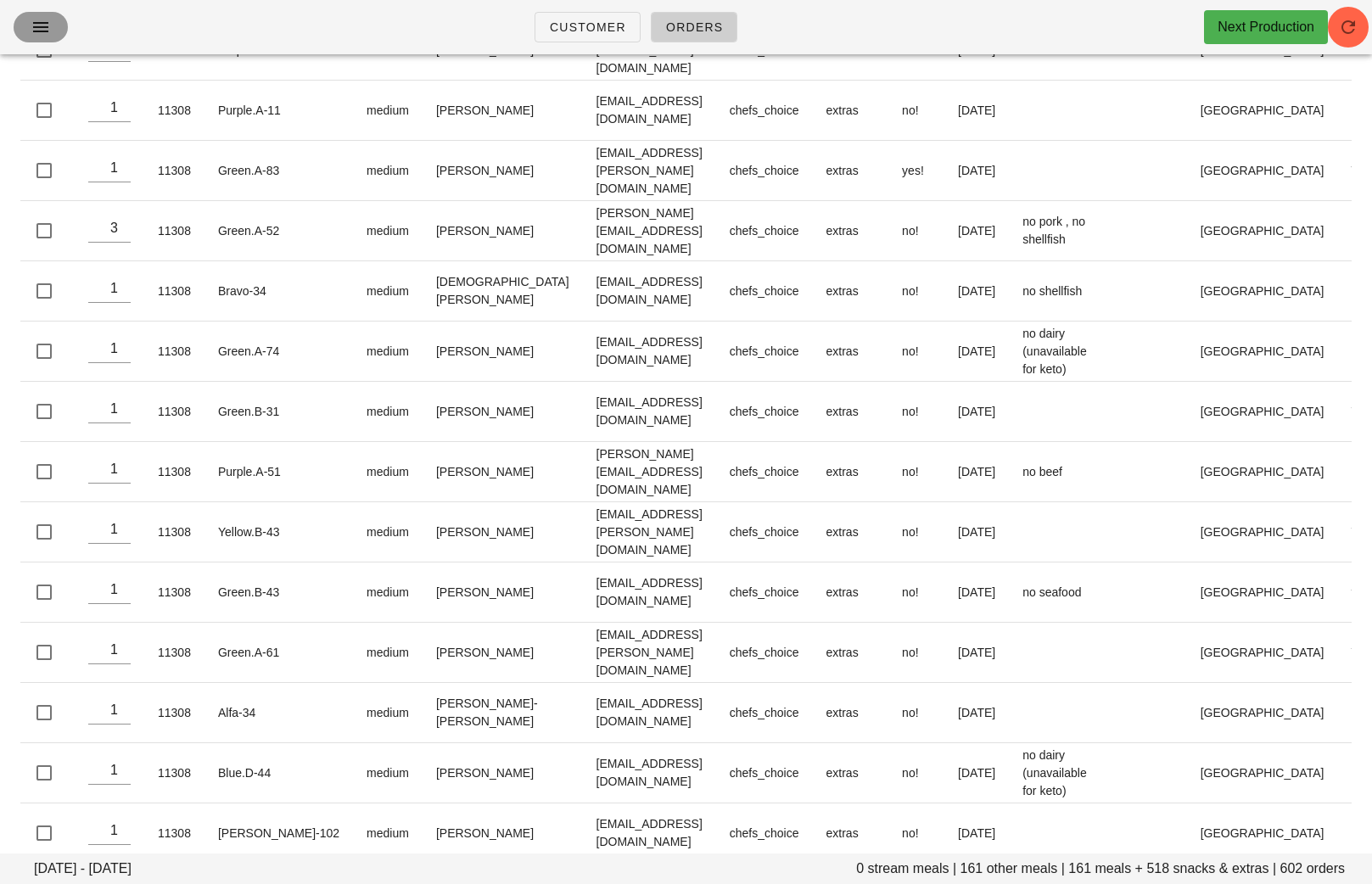
click at [33, 12] on button "button" at bounding box center [41, 27] width 54 height 31
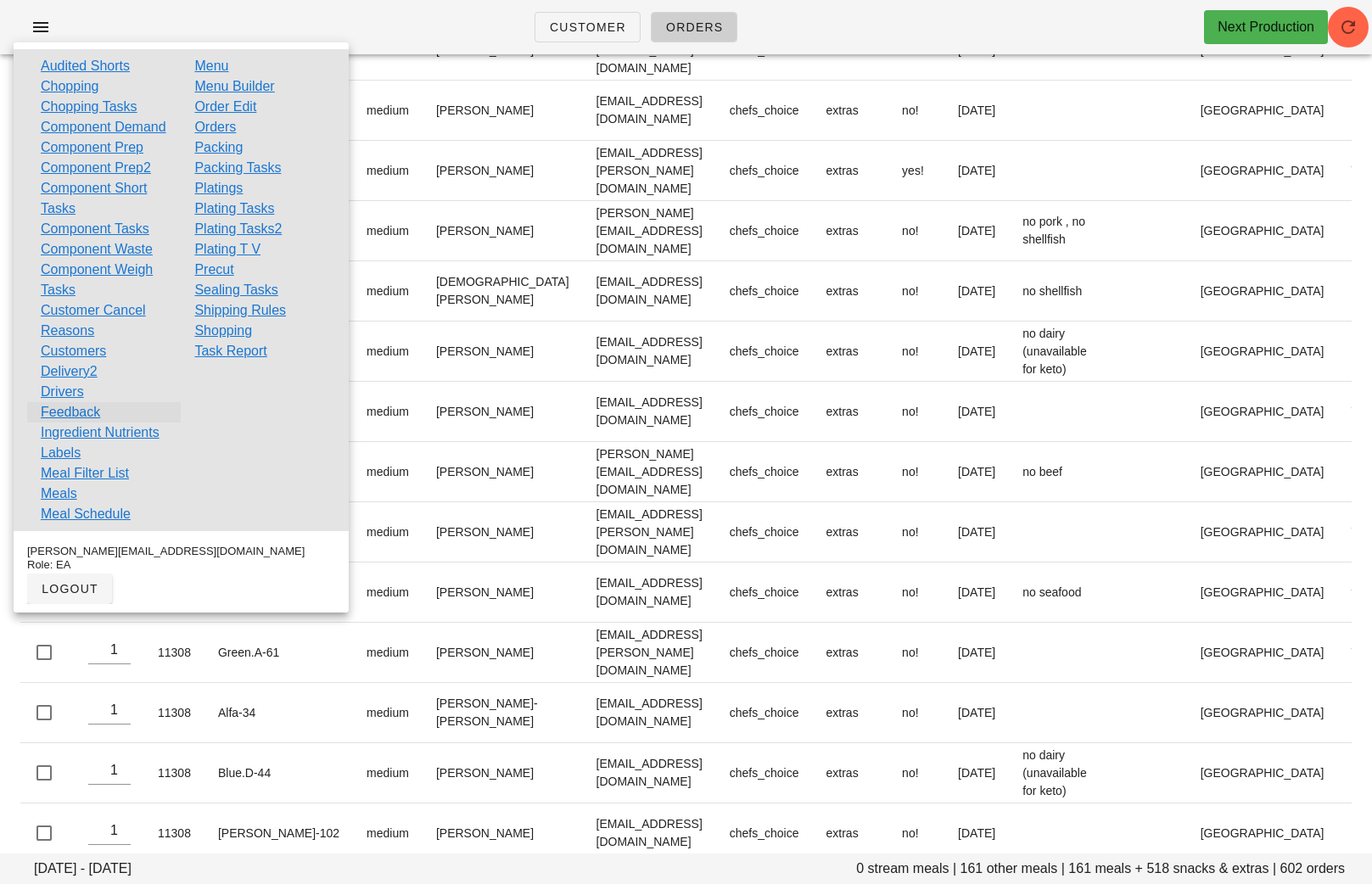
click at [87, 422] on link "Feedback" at bounding box center [70, 412] width 60 height 21
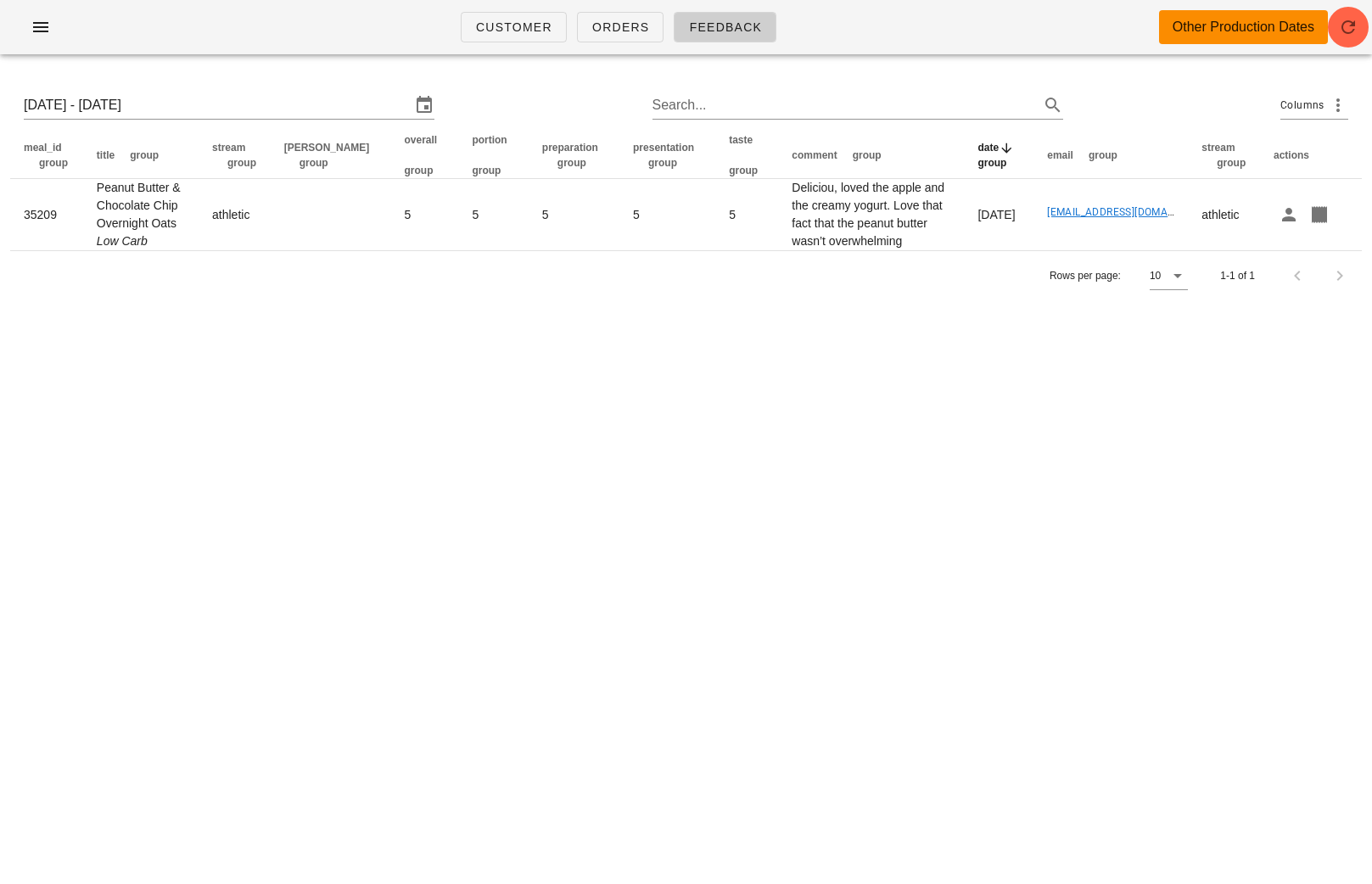
click at [261, 89] on div "[DATE] - [DATE] Search... Columns" at bounding box center [685, 105] width 1351 height 54
click at [264, 99] on input "[DATE] - [DATE]" at bounding box center [217, 105] width 387 height 27
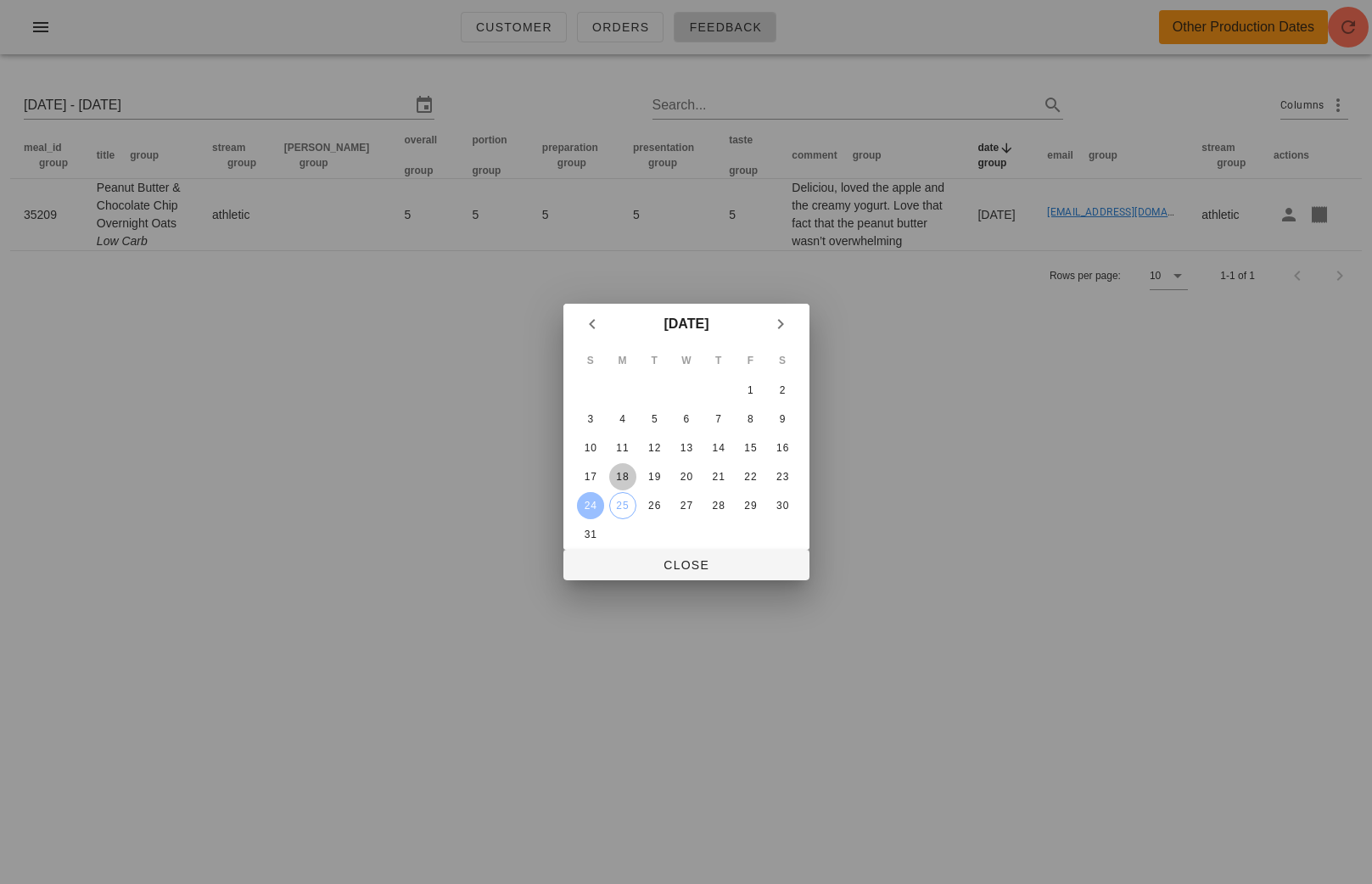
click at [619, 471] on div "18" at bounding box center [622, 476] width 27 height 12
type input "[DATE] - [DATE]"
click at [738, 574] on button "Close" at bounding box center [686, 565] width 246 height 31
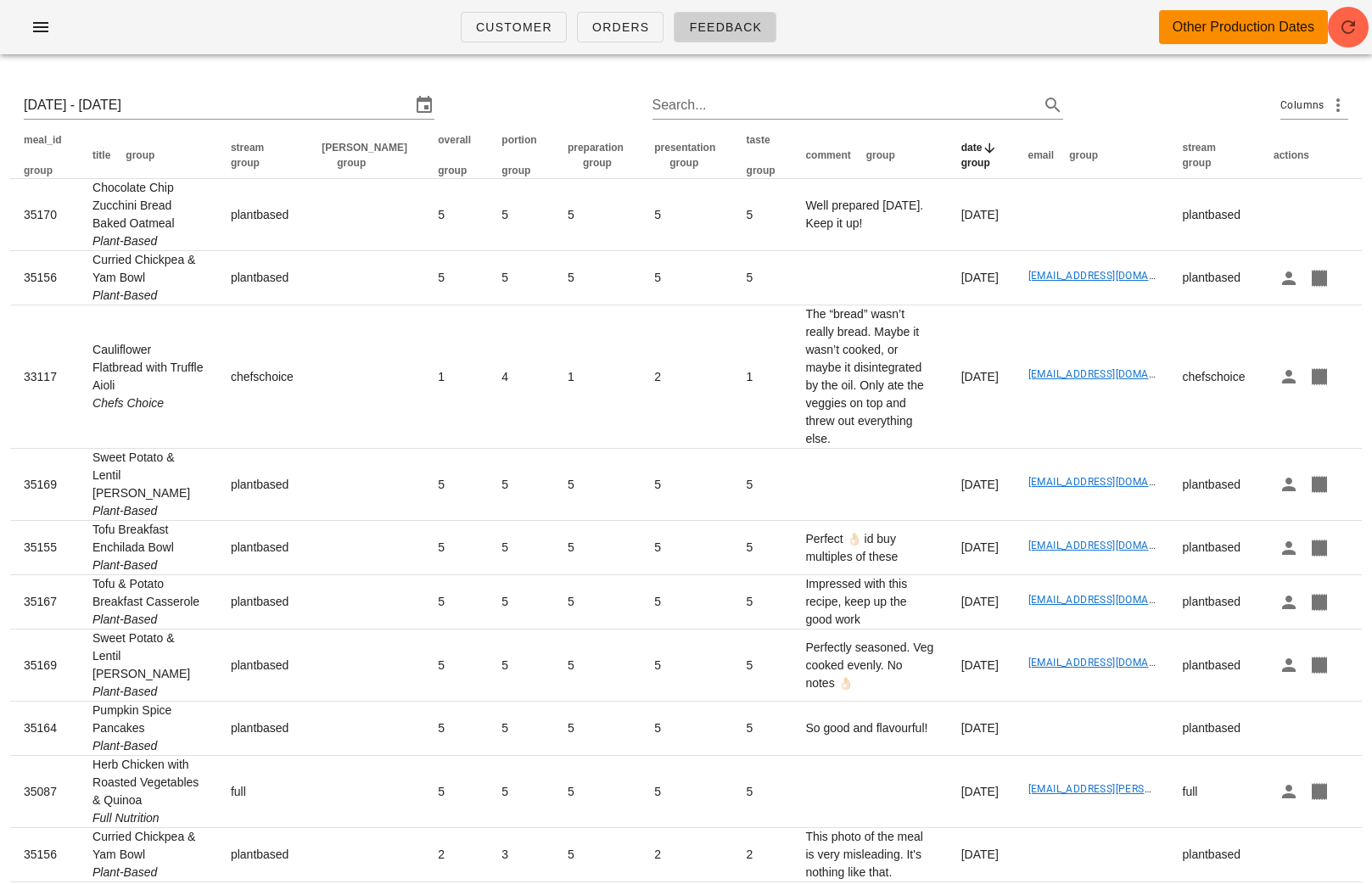
scroll to position [54, 0]
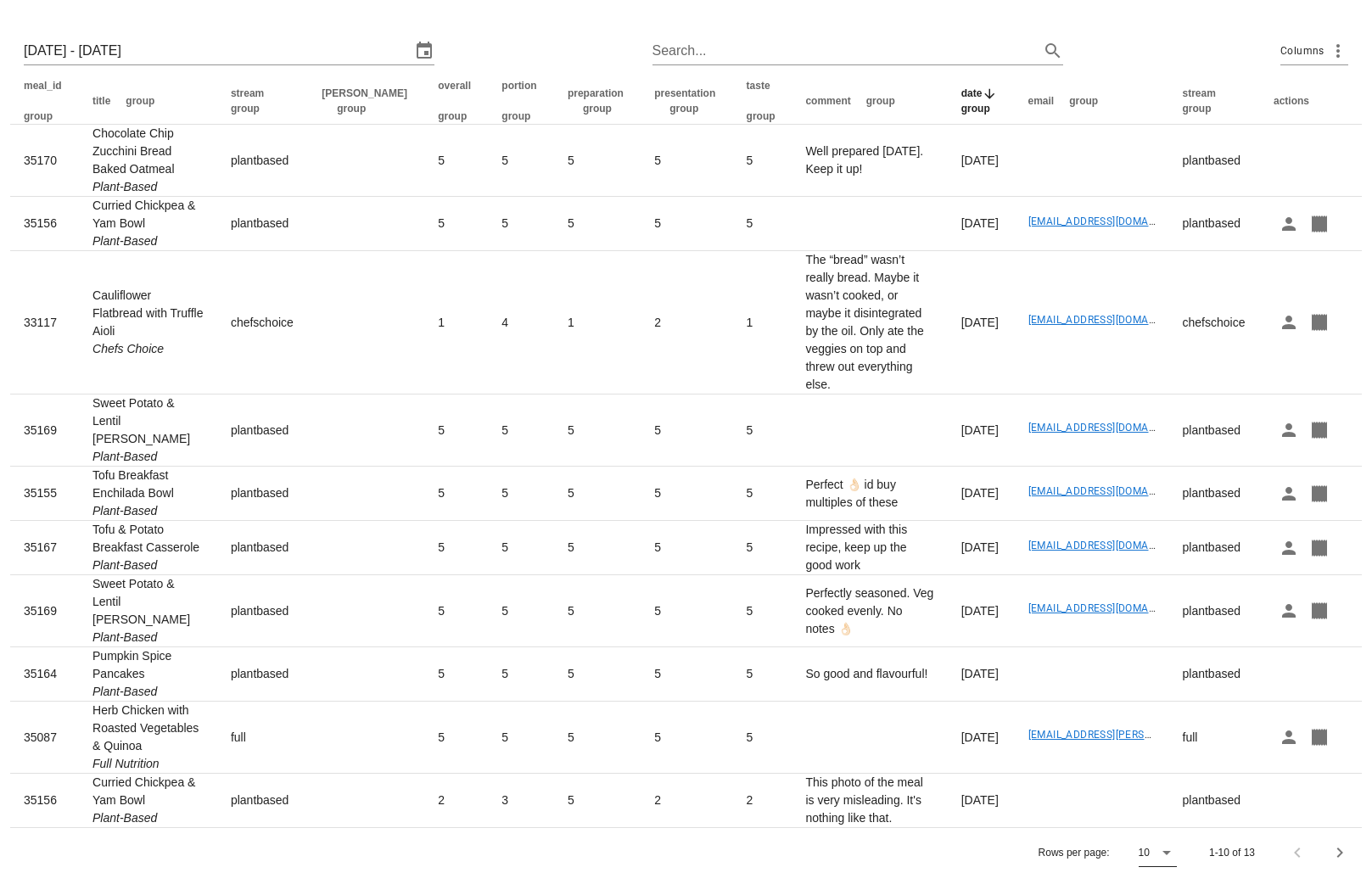
click at [1175, 852] on icon at bounding box center [1166, 852] width 21 height 21
click at [1161, 851] on div "All" at bounding box center [1159, 846] width 15 height 16
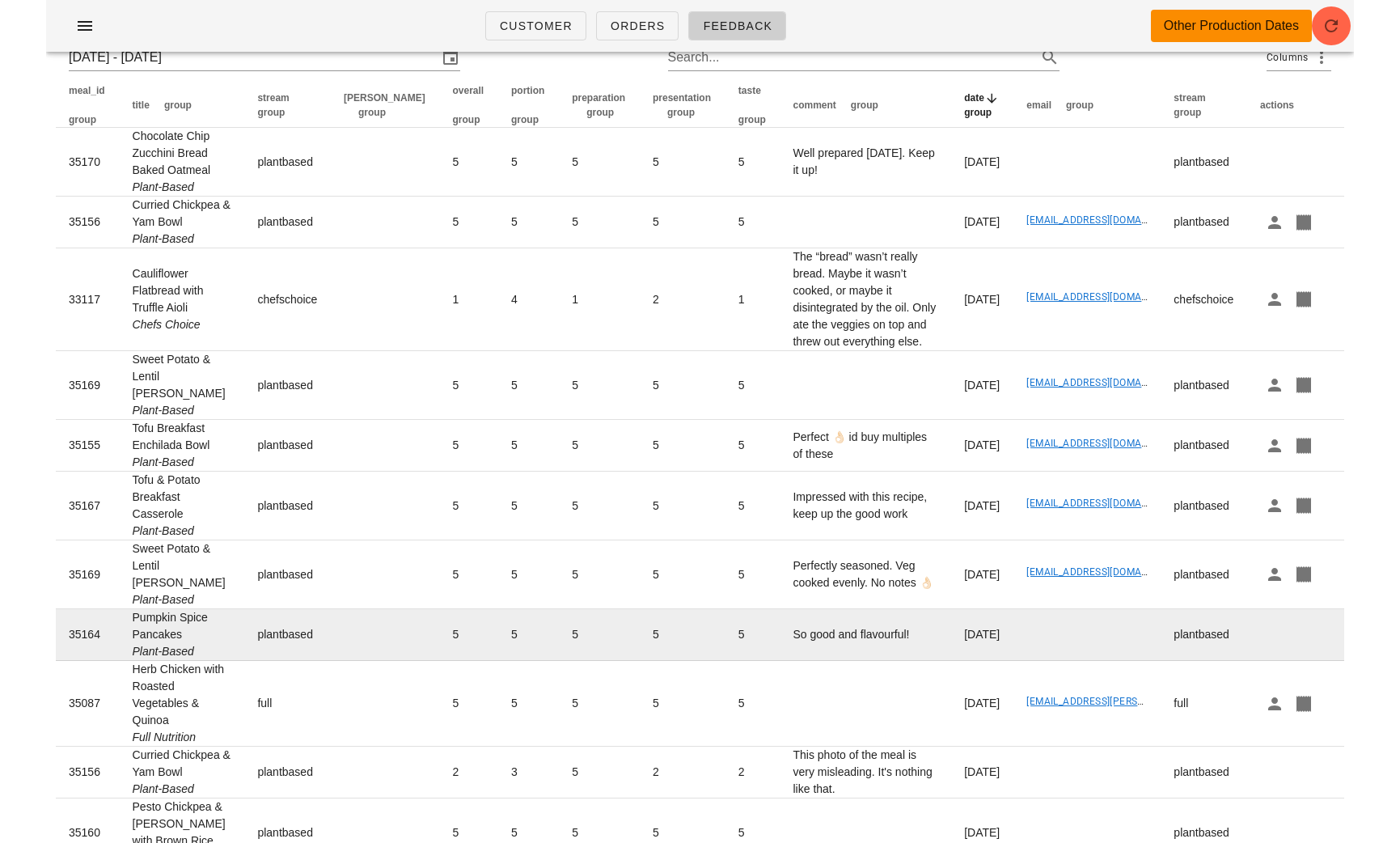
scroll to position [0, 0]
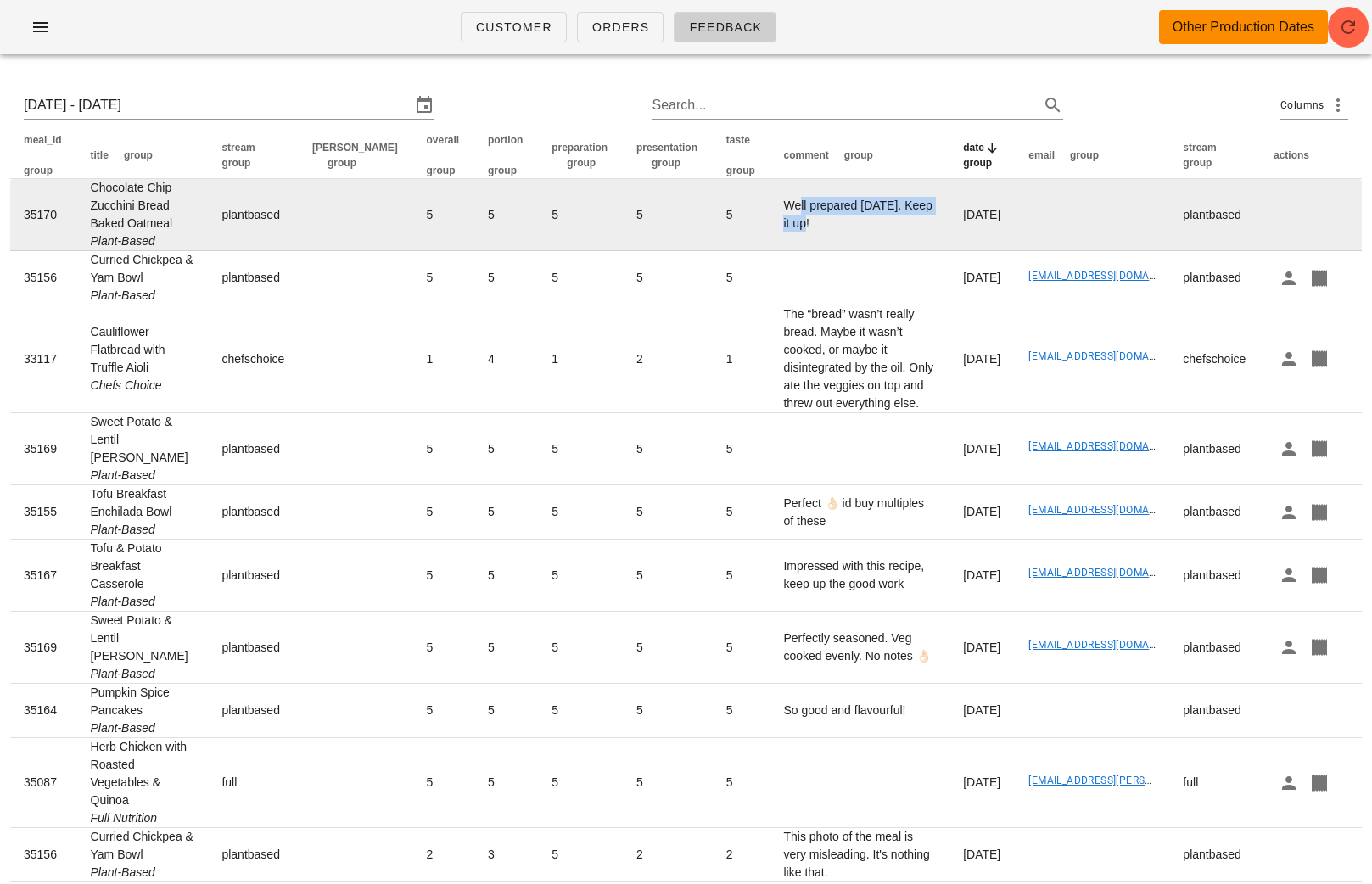
drag, startPoint x: 873, startPoint y: 232, endPoint x: 714, endPoint y: 231, distance: 159.0
click at [769, 232] on td "Well prepared [DATE]. Keep it up!" at bounding box center [859, 215] width 180 height 72
drag, startPoint x: 91, startPoint y: 188, endPoint x: 142, endPoint y: 263, distance: 90.7
click at [142, 251] on td "Chocolate Chip Zucchini Bread Baked Oatmeal Plant-Based" at bounding box center [142, 215] width 131 height 72
copy td "Chocolate Chip Zucchini Bread Baked Oatmeal"
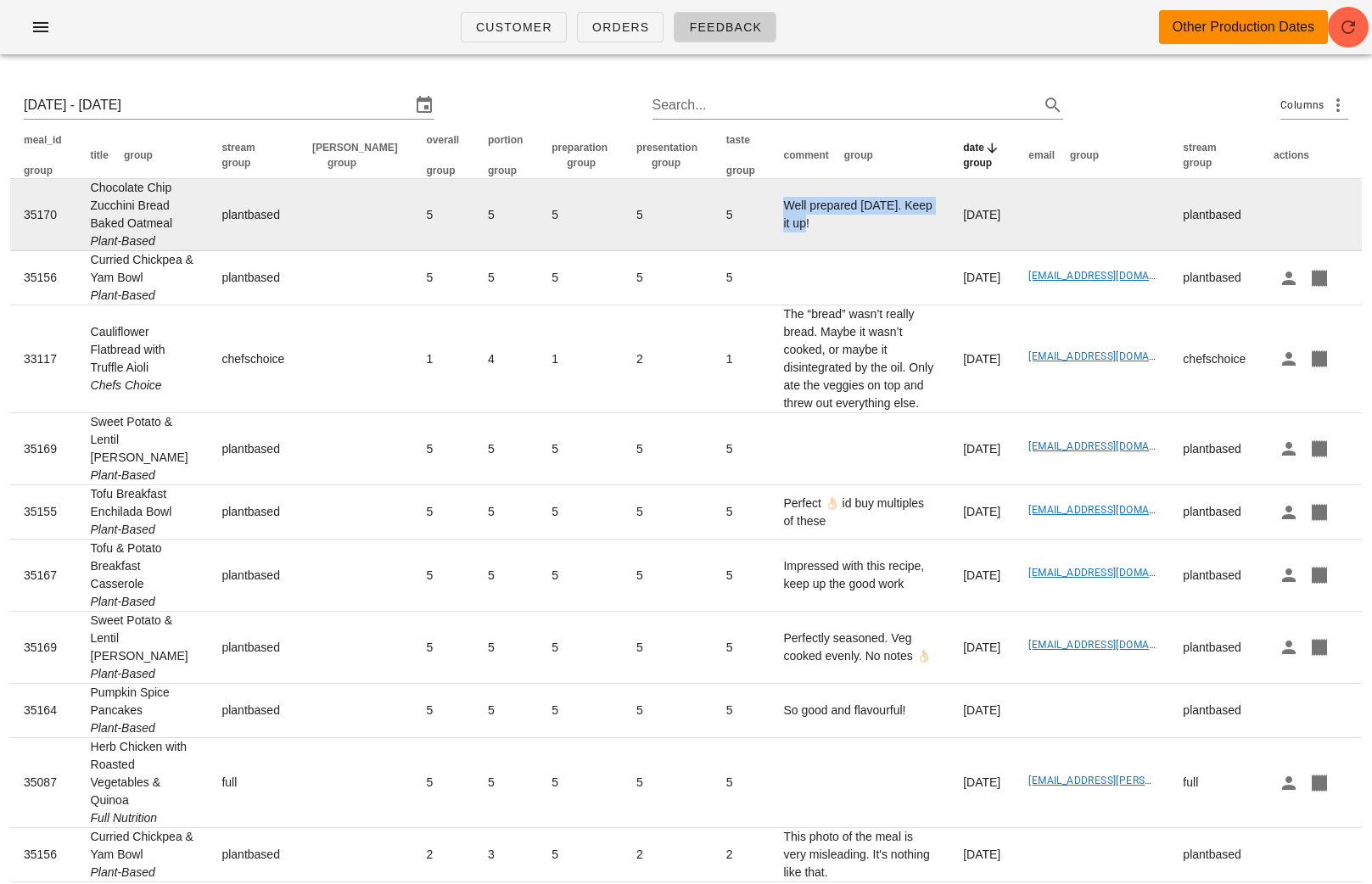
drag, startPoint x: 876, startPoint y: 227, endPoint x: 689, endPoint y: 228, distance: 187.0
click at [769, 228] on td "Well prepared [DATE]. Keep it up!" at bounding box center [859, 215] width 180 height 72
copy td "Well prepared [DATE]. Keep it up!"
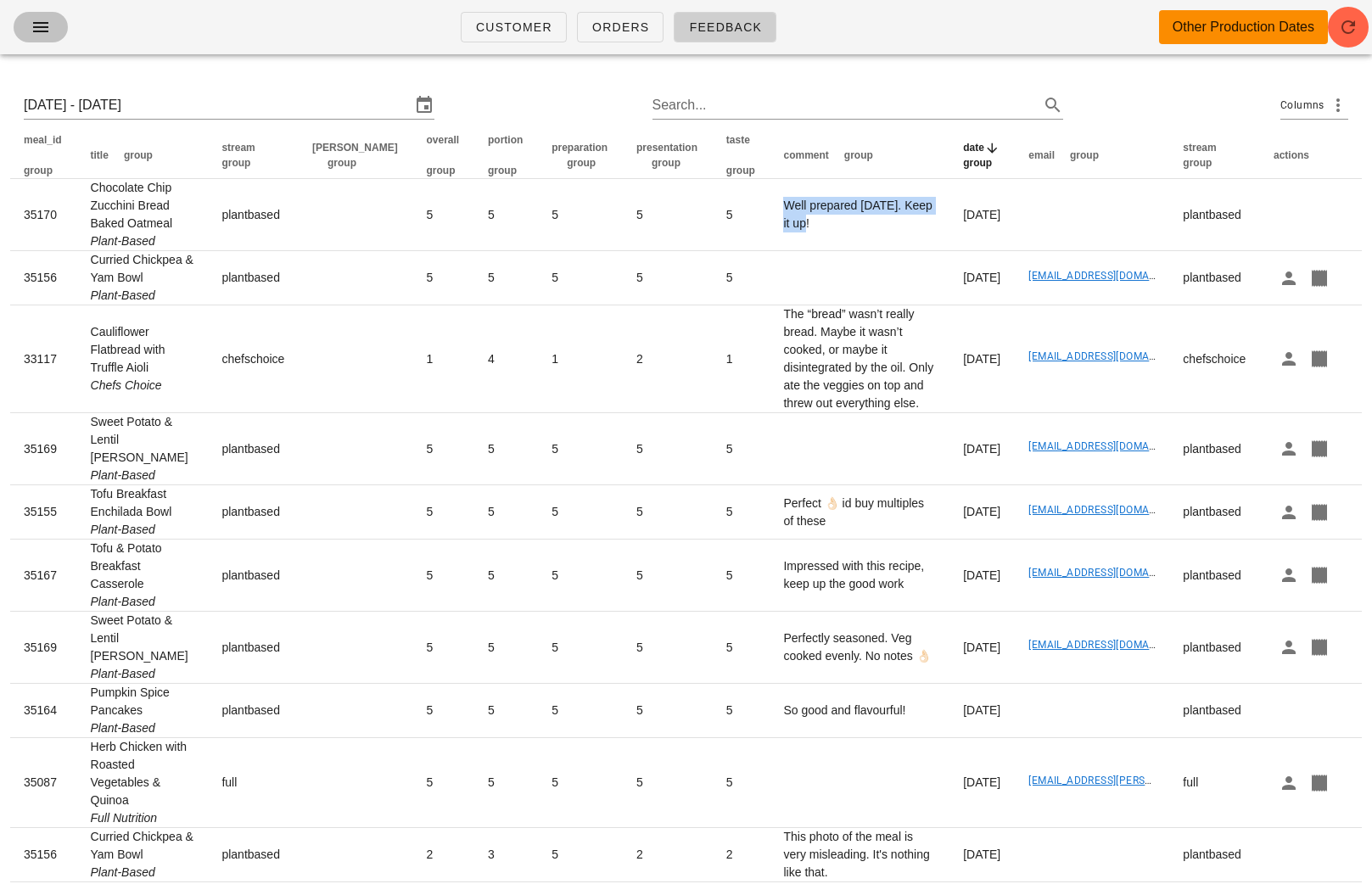
click at [48, 33] on icon "button" at bounding box center [41, 27] width 21 height 21
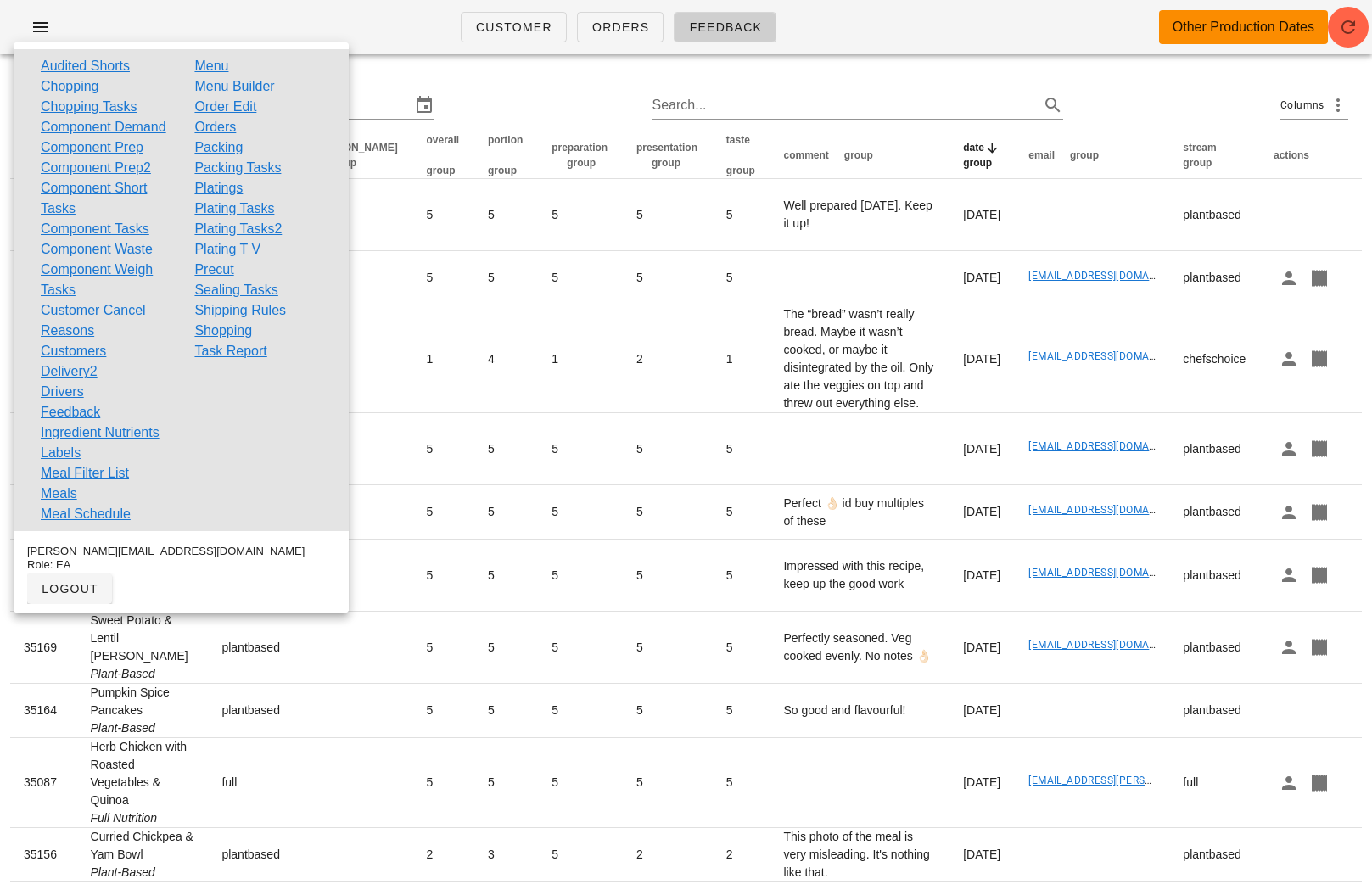
click at [513, 95] on div "[DATE] - [DATE] Search... Columns" at bounding box center [685, 105] width 1351 height 54
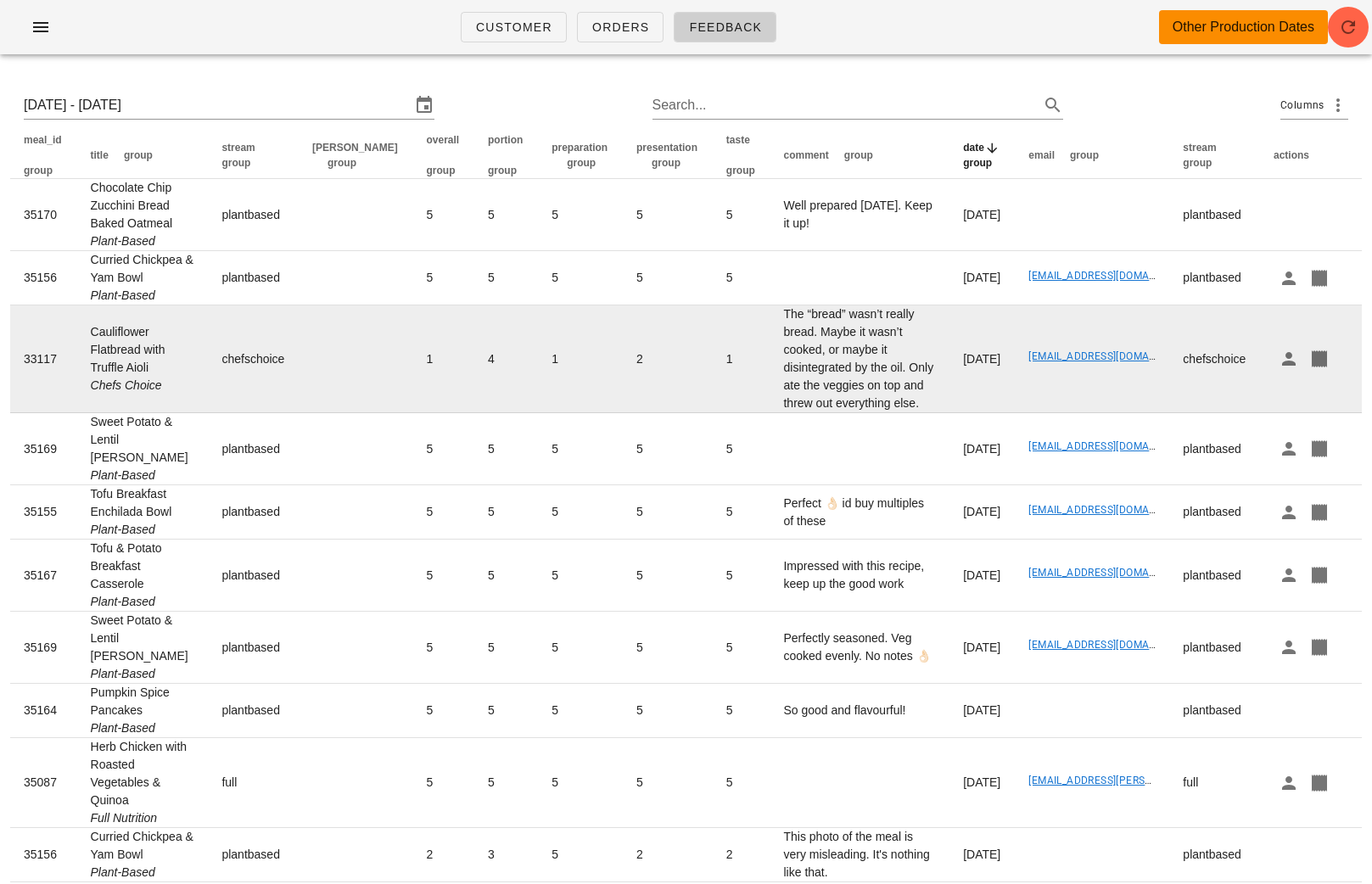
drag, startPoint x: 11, startPoint y: 155, endPoint x: 629, endPoint y: 444, distance: 682.2
click at [629, 444] on table "meal_id group title group stream group [PERSON_NAME] group overall group portio…" at bounding box center [685, 721] width 1351 height 1180
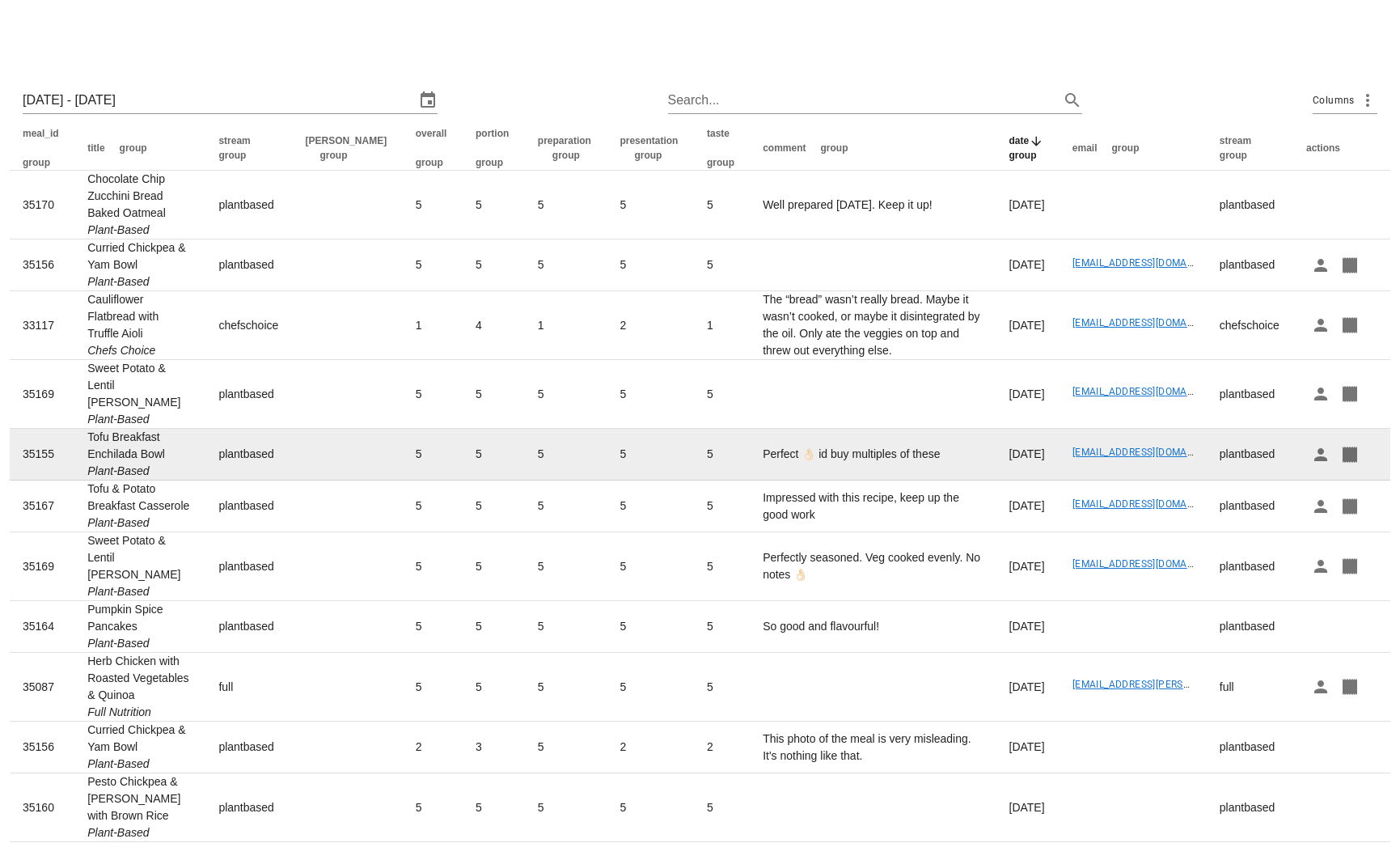
scroll to position [393, 0]
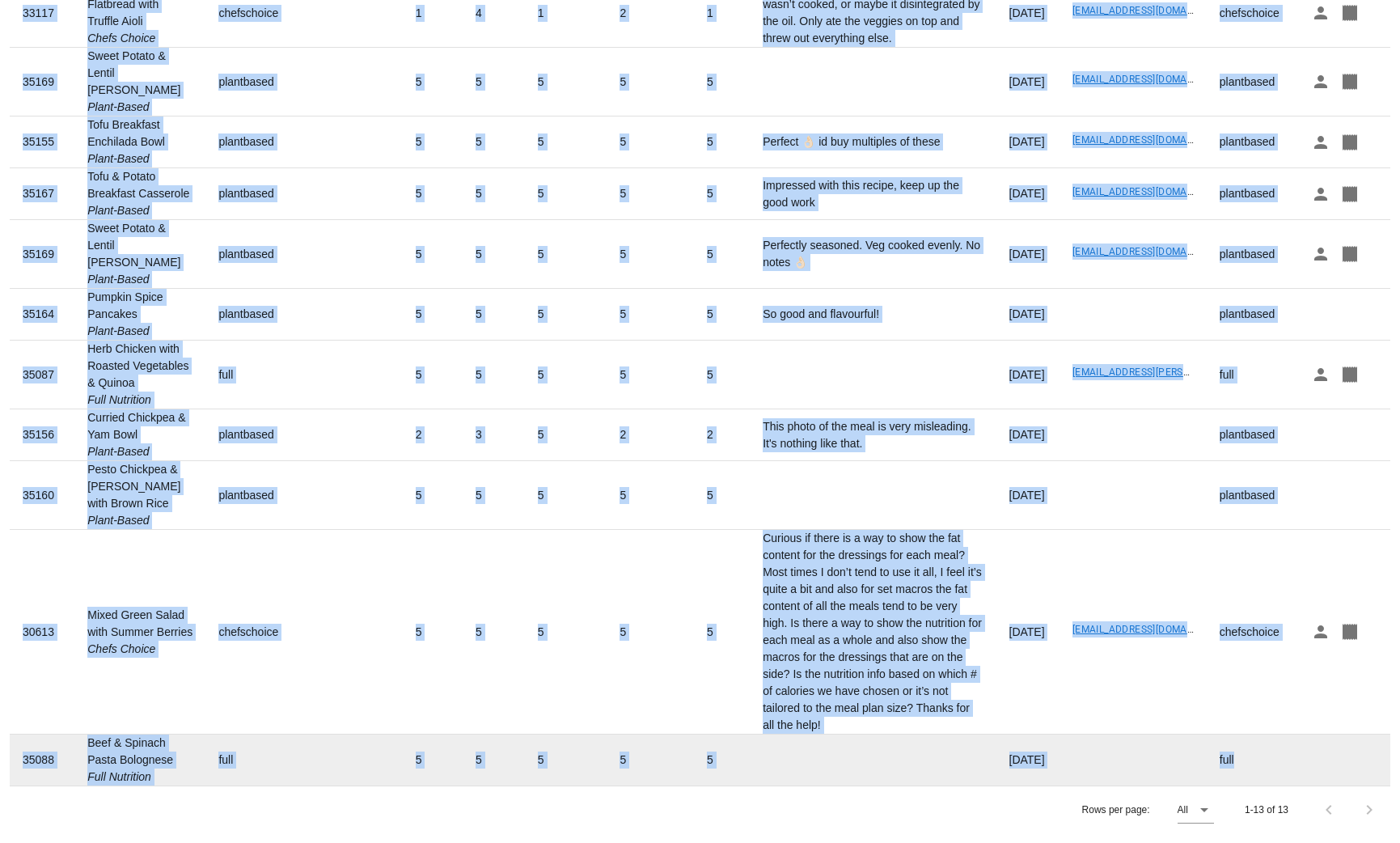
drag, startPoint x: 7, startPoint y: 144, endPoint x: 1279, endPoint y: 765, distance: 1415.5
click at [1279, 765] on div "[DATE] - [DATE] Search... Columns meal_id group title group stream group [PERSO…" at bounding box center [700, 297] width 1400 height 1090
copy table "lore_ip dolor sitam conse adipis elits doe tempo incidid utlab etdolor magna al…"
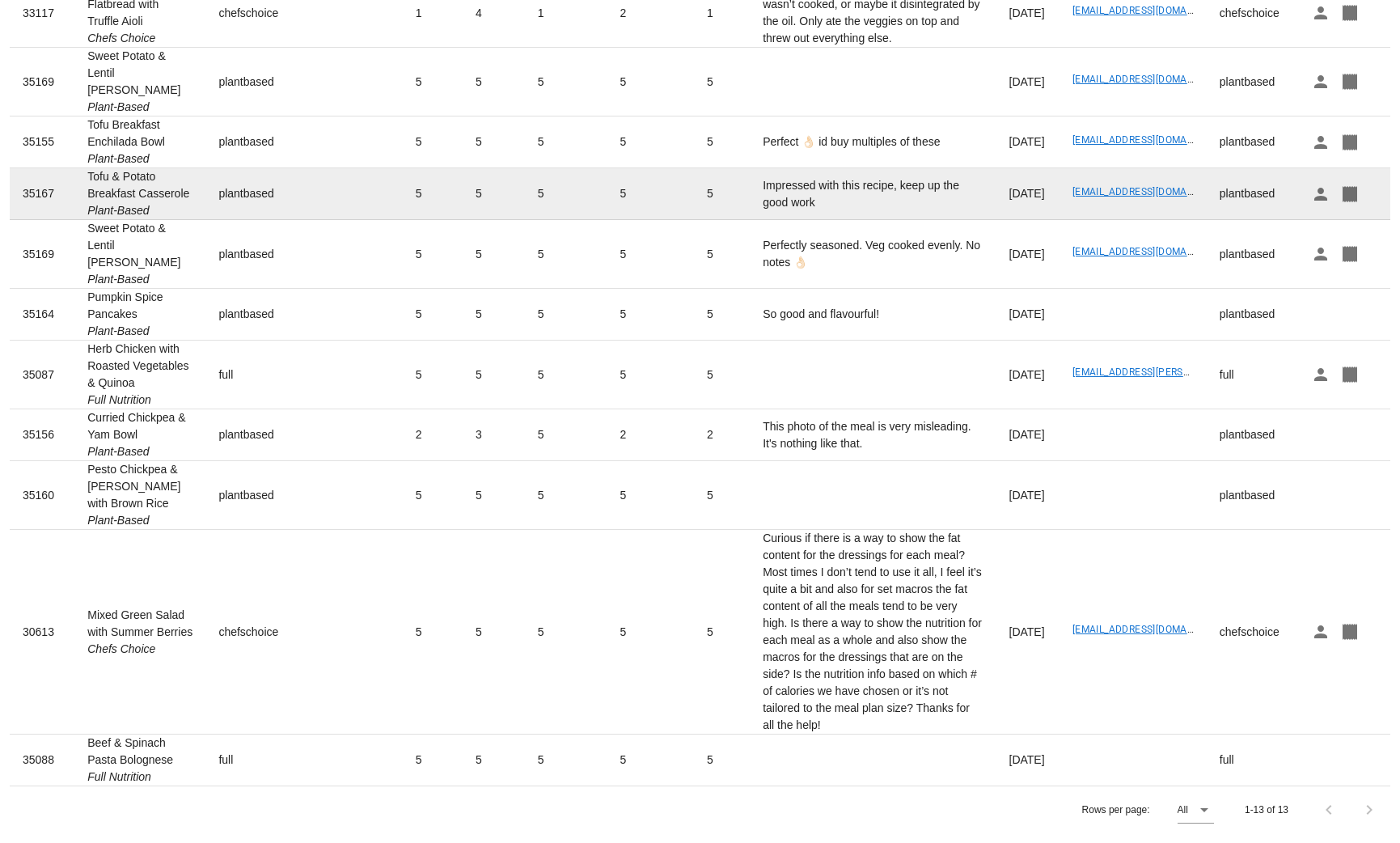
click at [293, 168] on td at bounding box center [348, 194] width 110 height 52
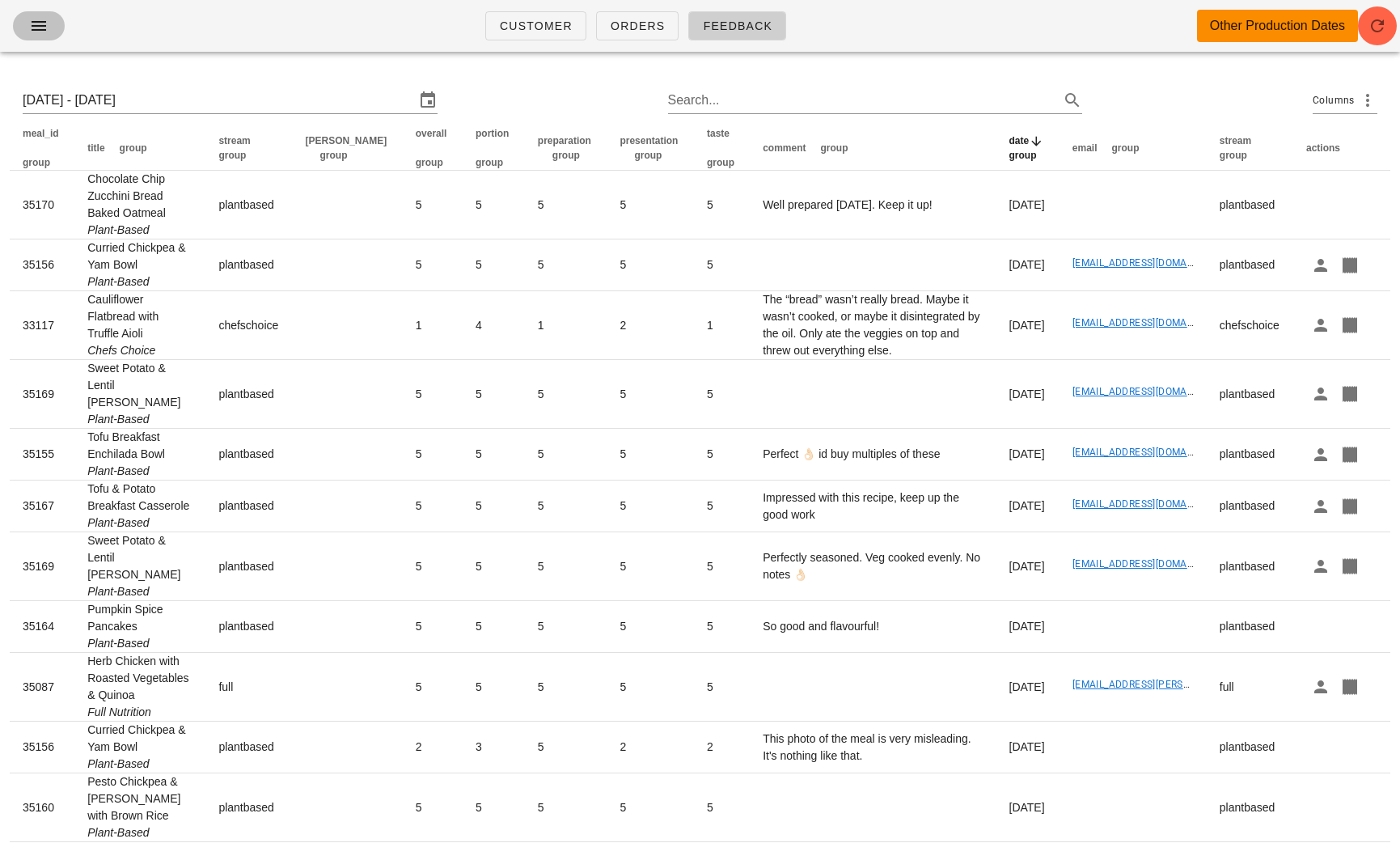
click at [38, 29] on icon "button" at bounding box center [39, 26] width 20 height 20
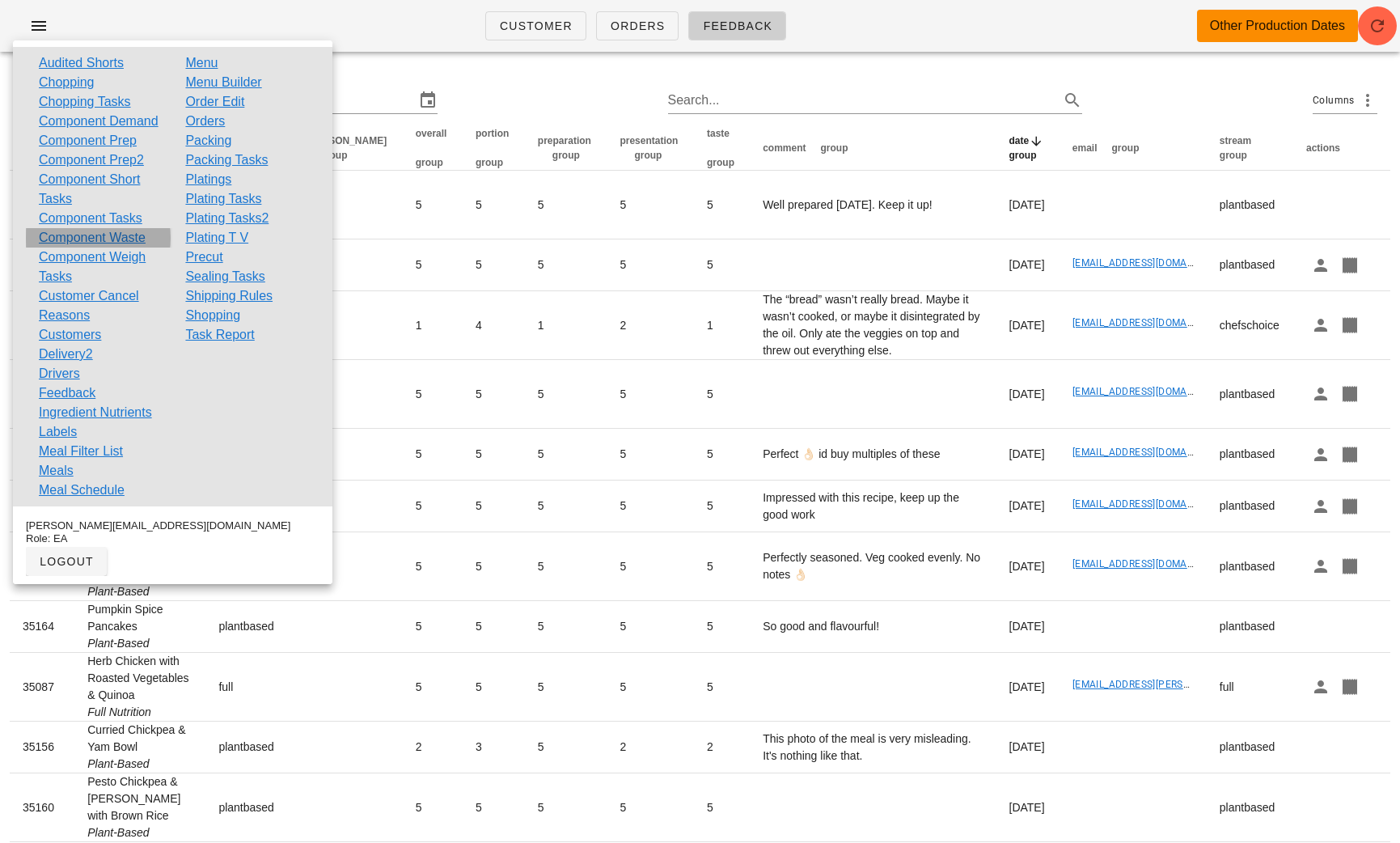
click at [94, 247] on link "Component Waste" at bounding box center [92, 238] width 107 height 20
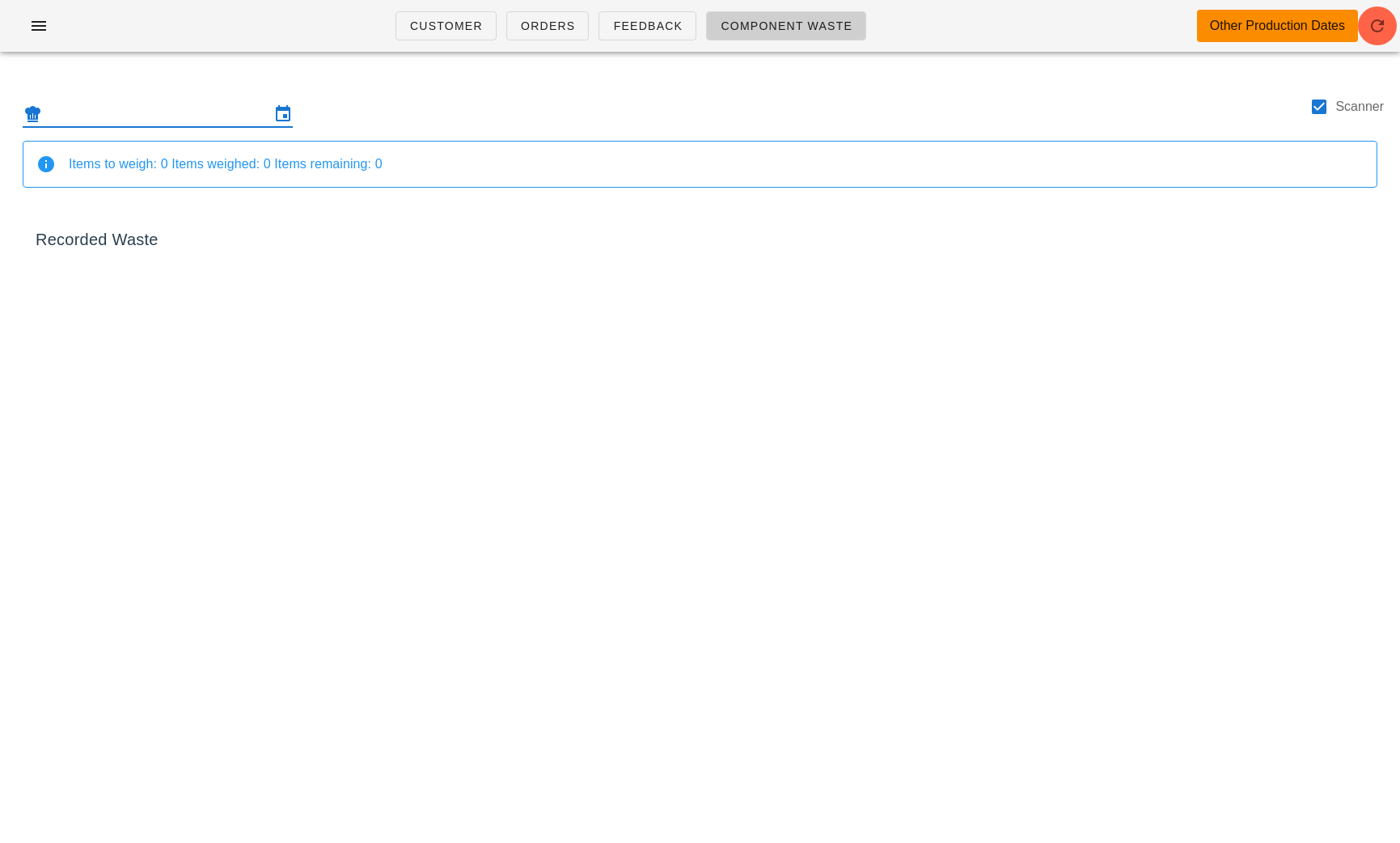
click at [152, 120] on input "text" at bounding box center [158, 114] width 225 height 26
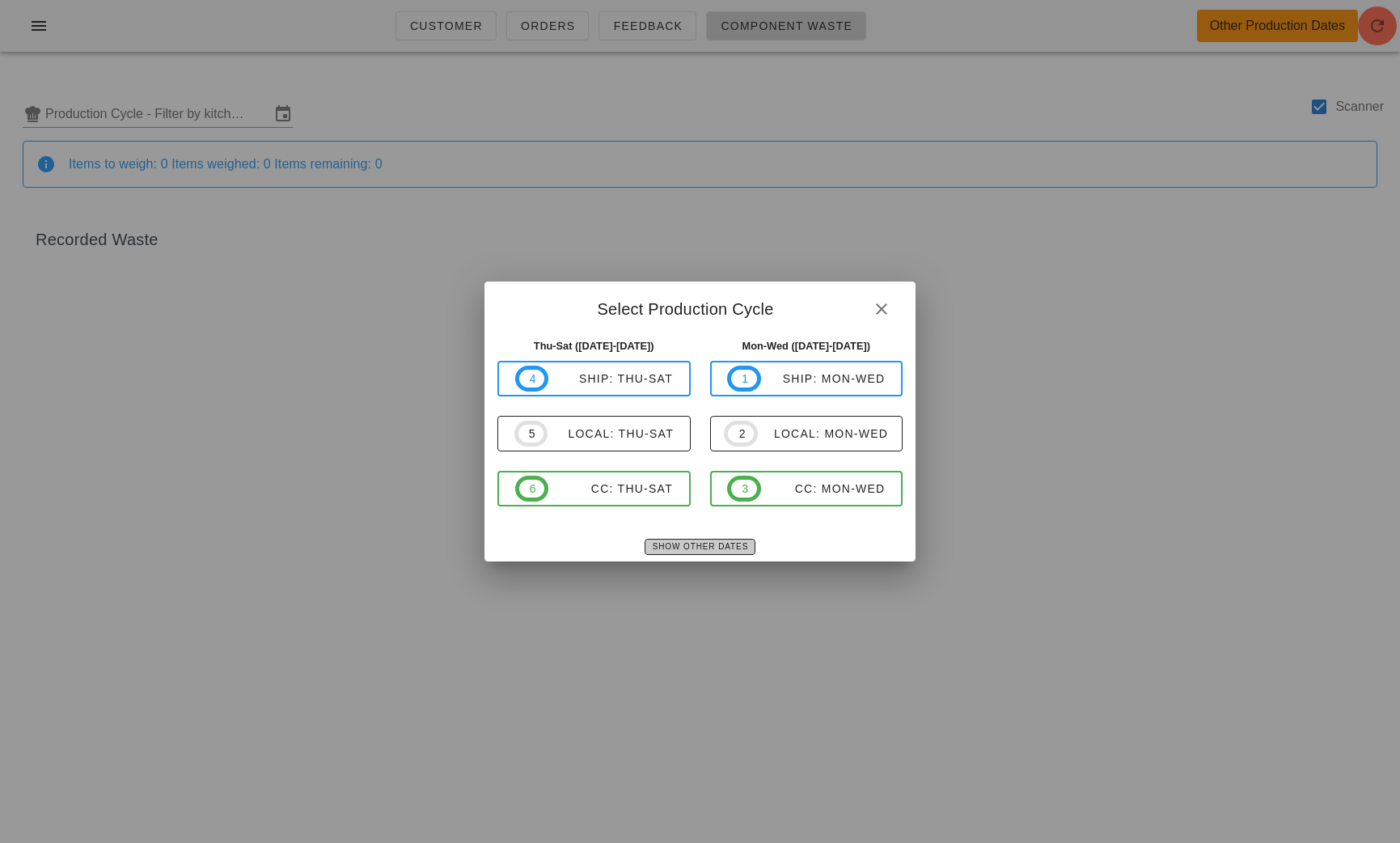
click at [688, 543] on span "Show Other Dates" at bounding box center [700, 546] width 96 height 9
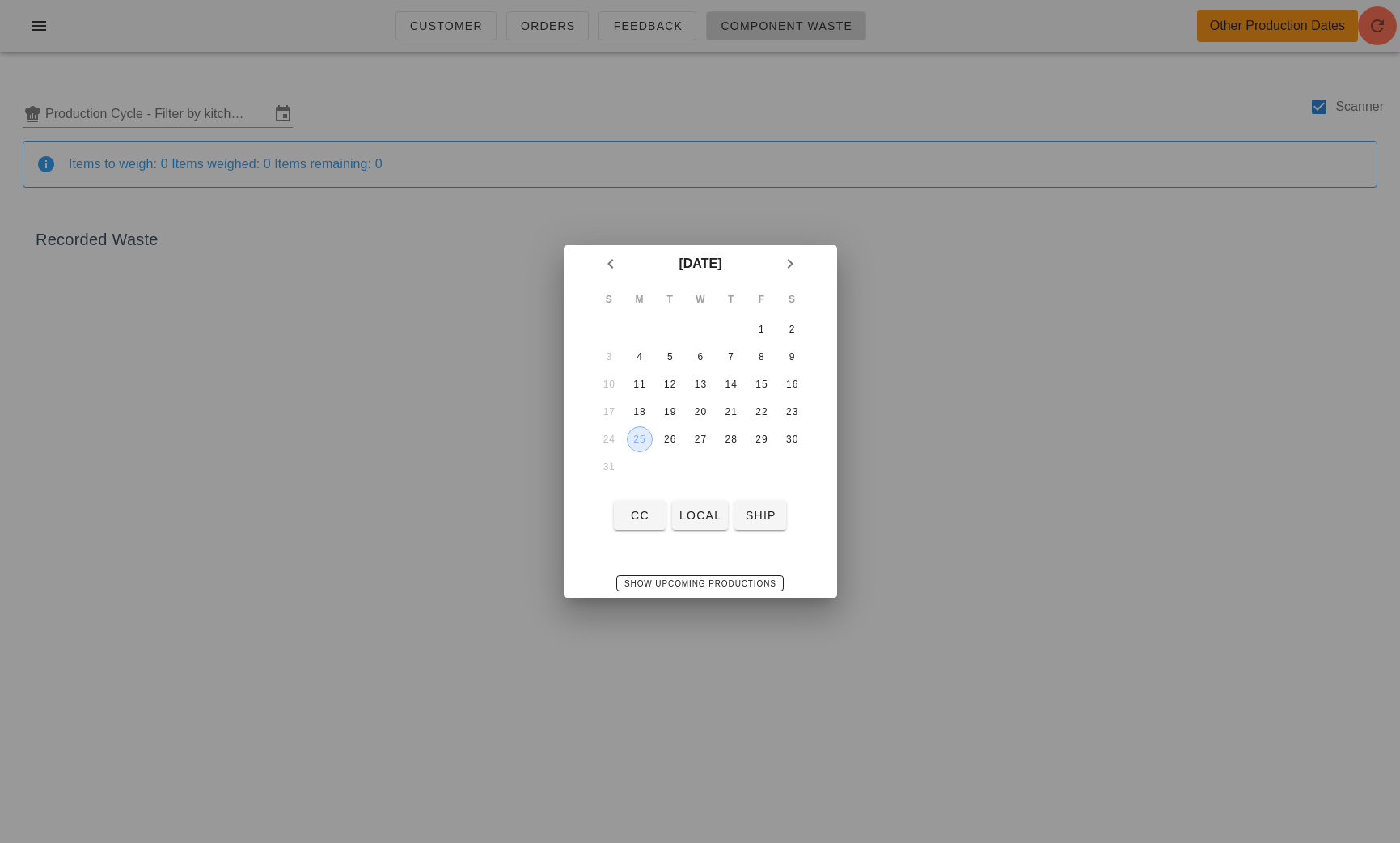
click at [644, 434] on div "25" at bounding box center [638, 439] width 24 height 11
click at [700, 528] on button "local" at bounding box center [700, 515] width 56 height 29
type input "local: Mon-Wed ([DATE]-[DATE])"
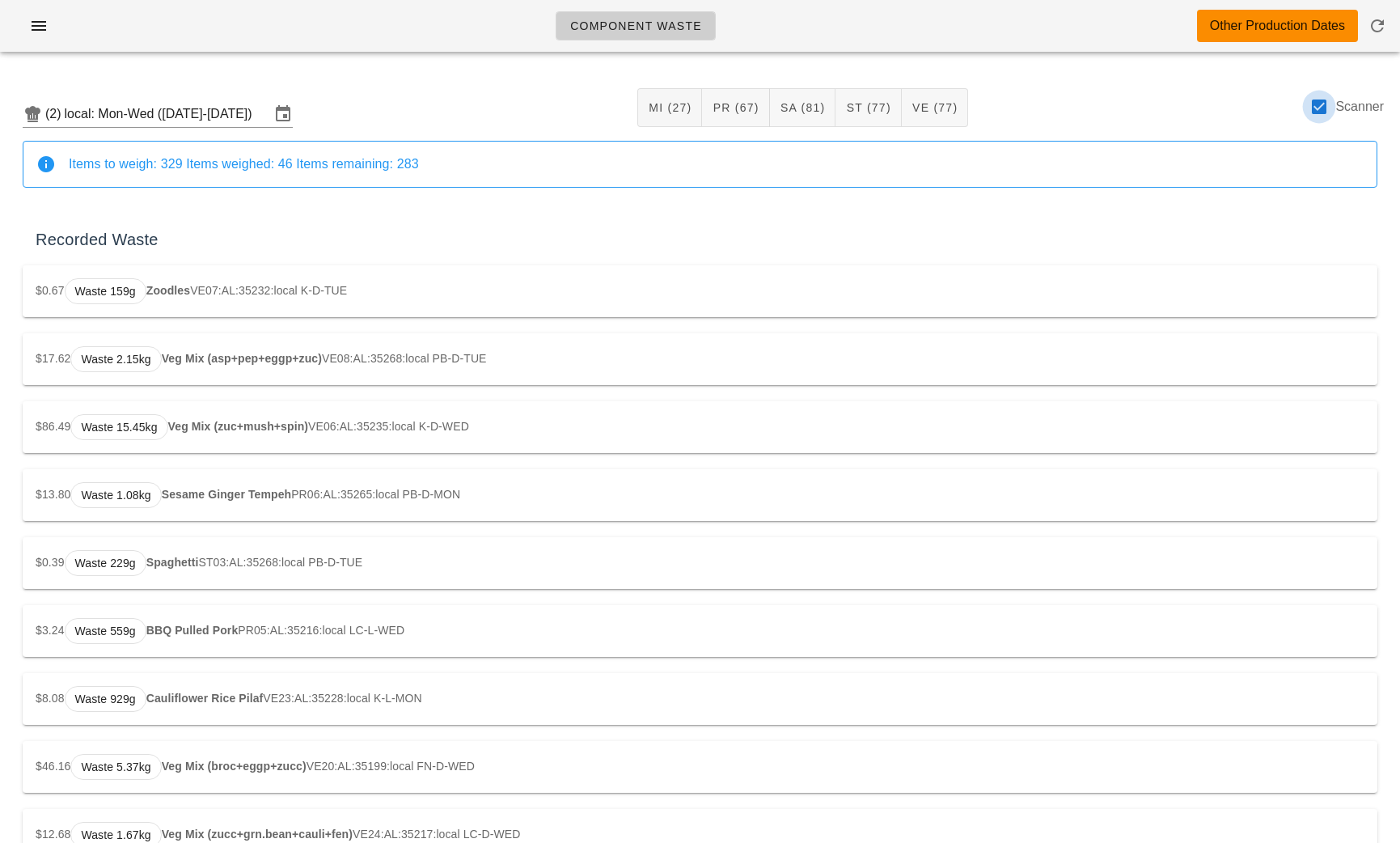
click at [1316, 111] on div at bounding box center [1319, 107] width 28 height 28
checkbox input "false"
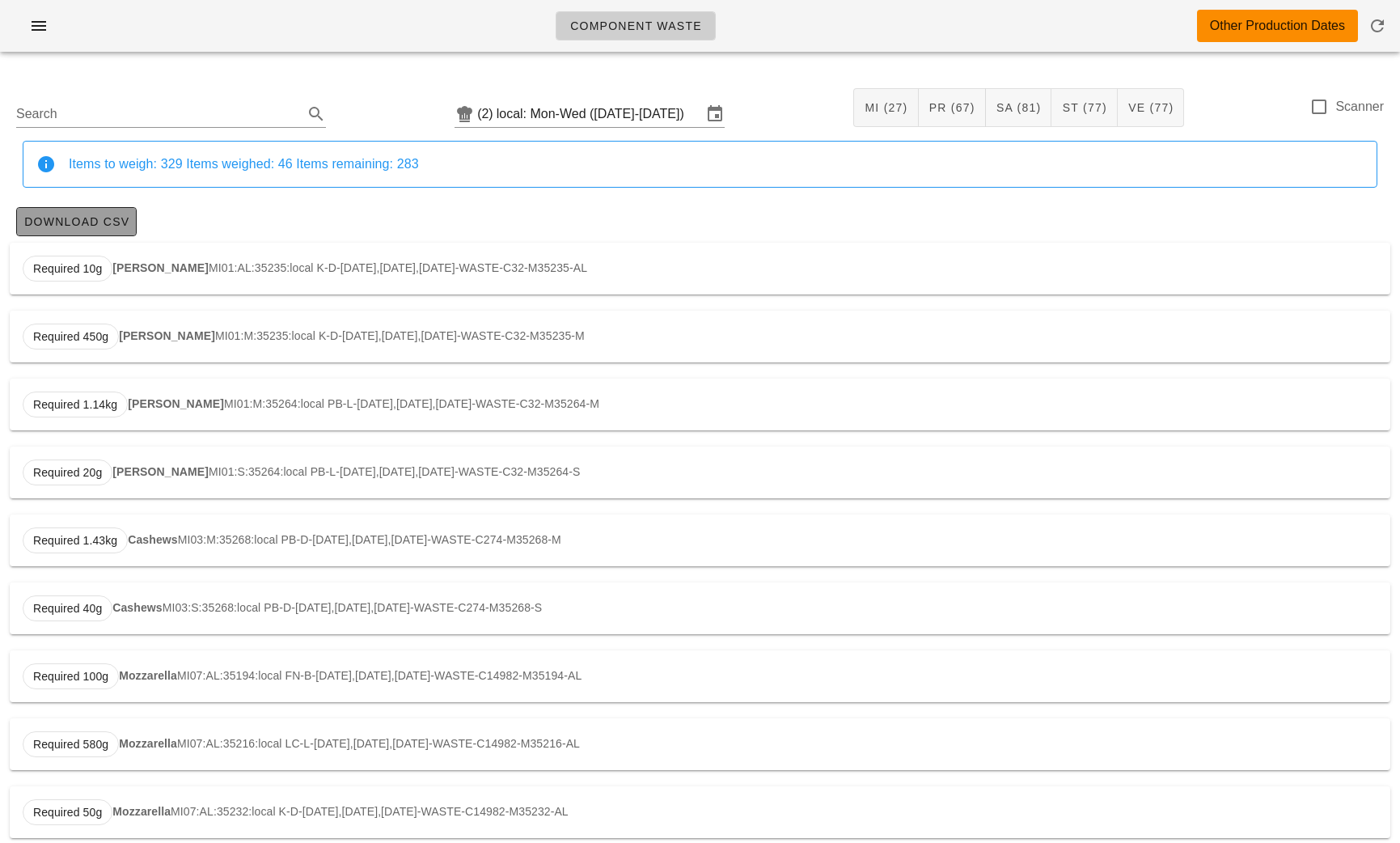
click at [68, 215] on span "Download CSV" at bounding box center [76, 222] width 106 height 13
